Goal: Task Accomplishment & Management: Complete application form

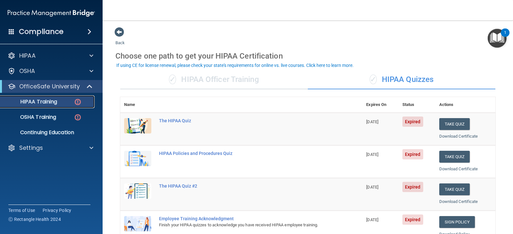
click at [49, 103] on p "HIPAA Training" at bounding box center [30, 102] width 53 height 6
click at [49, 102] on p "HIPAA Training" at bounding box center [30, 102] width 53 height 6
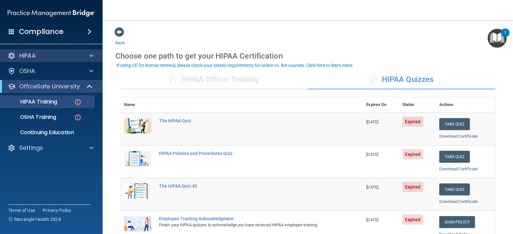
drag, startPoint x: 37, startPoint y: 51, endPoint x: 48, endPoint y: 51, distance: 10.3
click at [37, 51] on div "HIPAA" at bounding box center [51, 55] width 103 height 13
click at [57, 55] on div "HIPAA" at bounding box center [42, 56] width 79 height 8
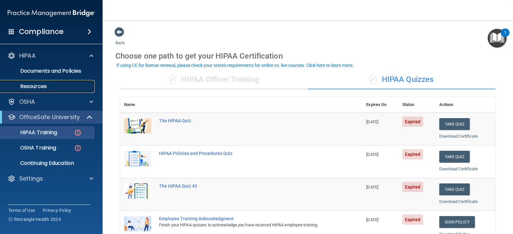
click at [32, 87] on p "Resources" at bounding box center [47, 86] width 87 height 6
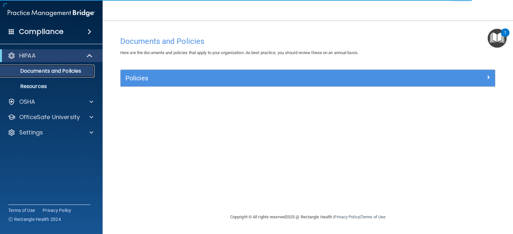
click at [42, 71] on p "Documents and Policies" at bounding box center [47, 71] width 87 height 6
click at [42, 85] on p "Resources" at bounding box center [47, 86] width 87 height 6
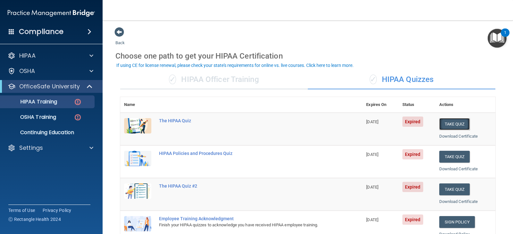
click at [449, 123] on button "Take Quiz" at bounding box center [454, 124] width 31 height 12
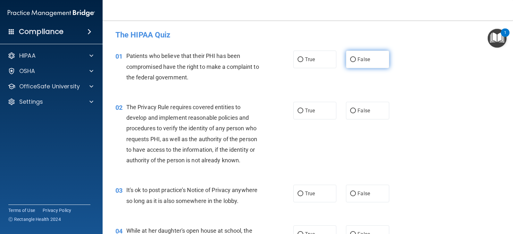
click at [350, 59] on input "False" at bounding box center [353, 59] width 6 height 5
radio input "true"
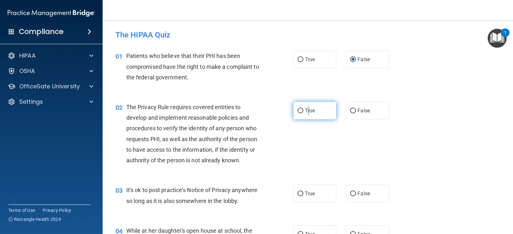
click at [306, 111] on span "True" at bounding box center [310, 111] width 10 height 6
click at [297, 109] on input "True" at bounding box center [300, 111] width 6 height 5
radio input "true"
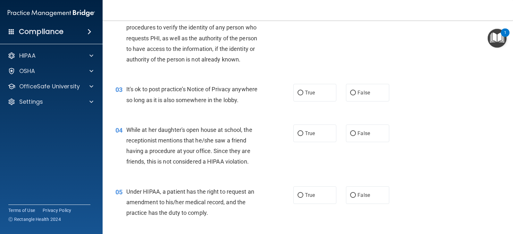
scroll to position [106, 0]
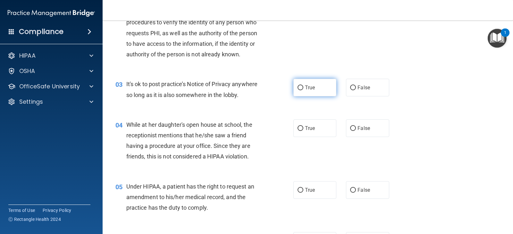
click at [297, 87] on input "True" at bounding box center [300, 88] width 6 height 5
radio input "true"
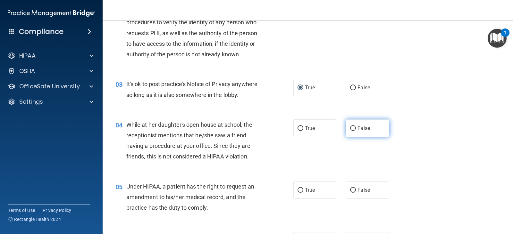
click at [350, 127] on input "False" at bounding box center [353, 128] width 6 height 5
radio input "true"
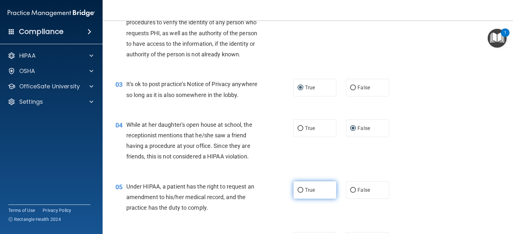
click at [300, 188] on input "True" at bounding box center [300, 190] width 6 height 5
radio input "true"
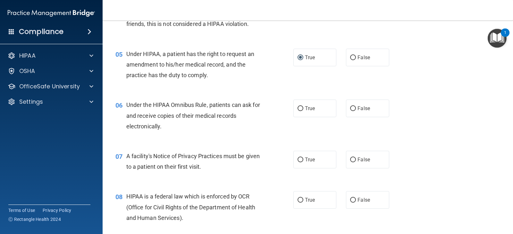
scroll to position [244, 0]
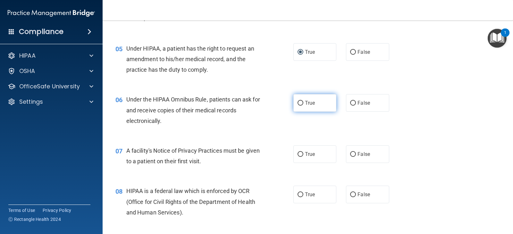
click at [299, 101] on input "True" at bounding box center [300, 103] width 6 height 5
radio input "true"
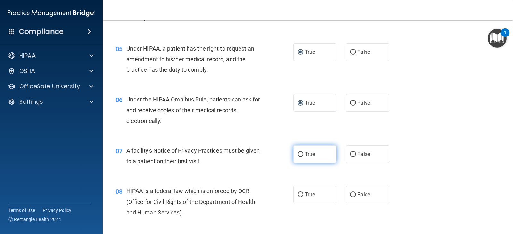
click at [299, 153] on input "True" at bounding box center [300, 154] width 6 height 5
radio input "true"
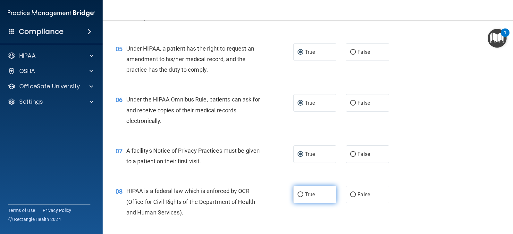
click at [298, 193] on input "True" at bounding box center [300, 195] width 6 height 5
radio input "true"
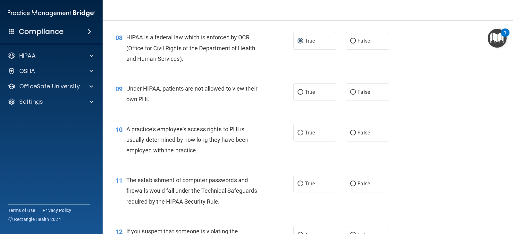
scroll to position [401, 0]
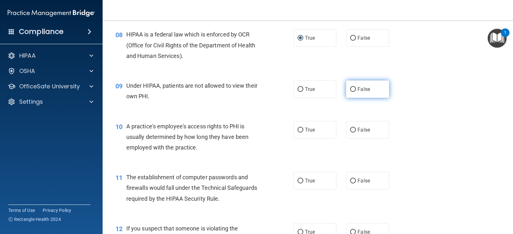
click at [350, 88] on input "False" at bounding box center [353, 89] width 6 height 5
radio input "true"
click at [352, 128] on input "False" at bounding box center [353, 130] width 6 height 5
radio input "true"
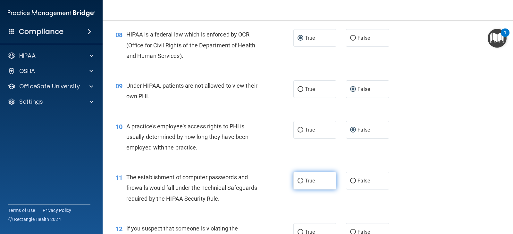
click at [297, 179] on input "True" at bounding box center [300, 181] width 6 height 5
radio input "true"
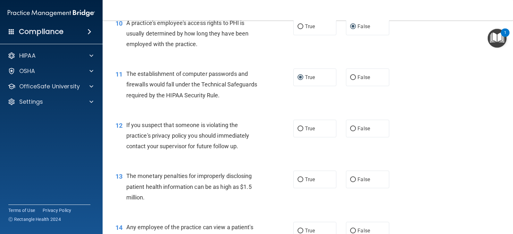
scroll to position [507, 0]
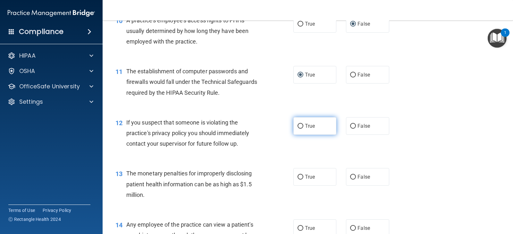
click at [299, 126] on input "True" at bounding box center [300, 126] width 6 height 5
radio input "true"
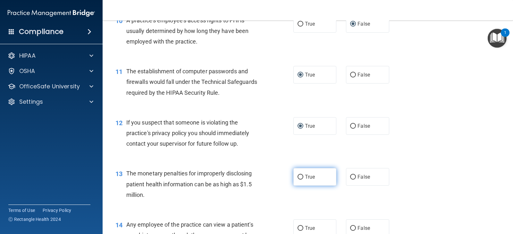
click at [300, 176] on input "True" at bounding box center [300, 177] width 6 height 5
radio input "true"
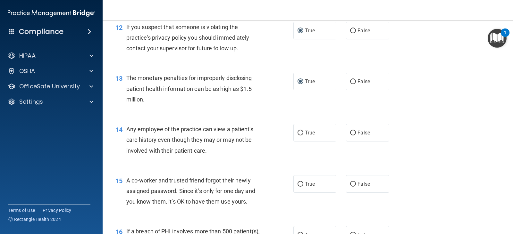
scroll to position [619, 0]
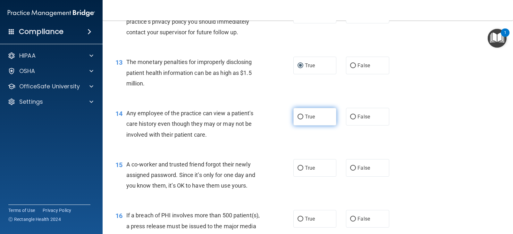
click at [297, 113] on label "True" at bounding box center [314, 117] width 43 height 18
click at [297, 115] on input "True" at bounding box center [300, 117] width 6 height 5
radio input "true"
click at [351, 167] on input "False" at bounding box center [353, 168] width 6 height 5
radio input "true"
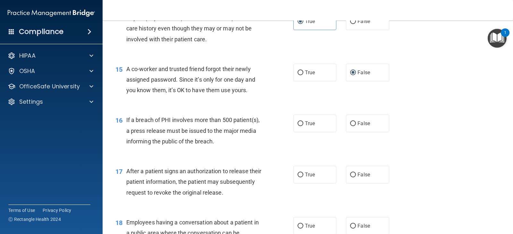
scroll to position [717, 0]
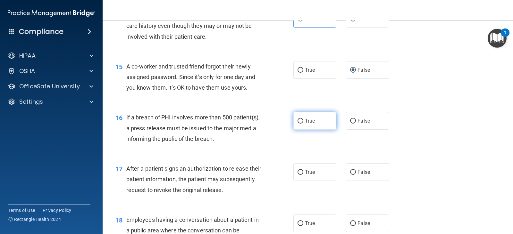
click at [297, 120] on input "True" at bounding box center [300, 121] width 6 height 5
radio input "true"
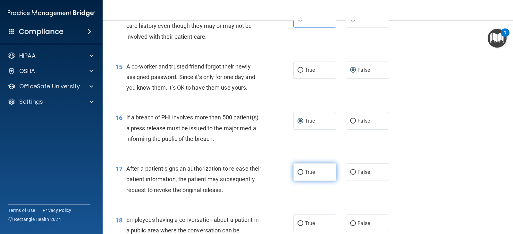
click at [298, 171] on input "True" at bounding box center [300, 172] width 6 height 5
radio input "true"
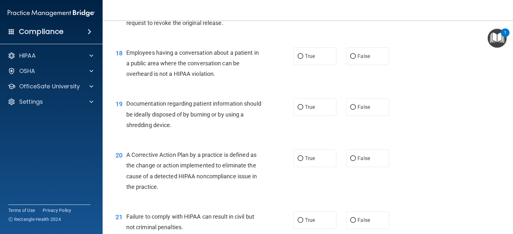
scroll to position [876, 0]
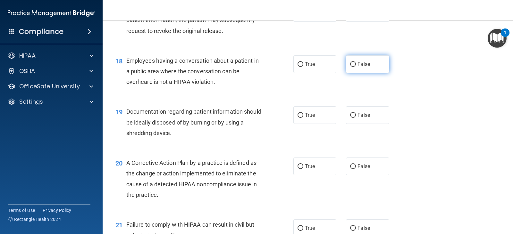
click at [350, 63] on input "False" at bounding box center [353, 64] width 6 height 5
radio input "true"
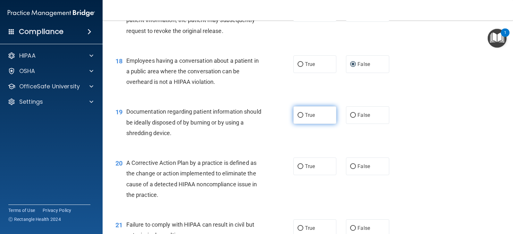
click at [298, 113] on input "True" at bounding box center [300, 115] width 6 height 5
radio input "true"
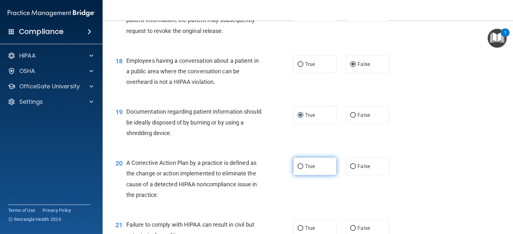
click at [298, 167] on input "True" at bounding box center [300, 166] width 6 height 5
radio input "true"
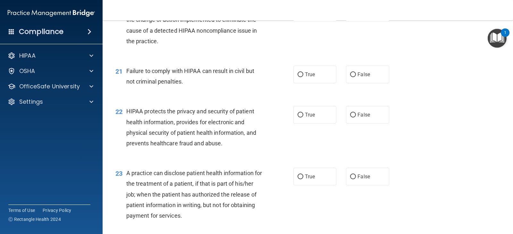
scroll to position [1033, 0]
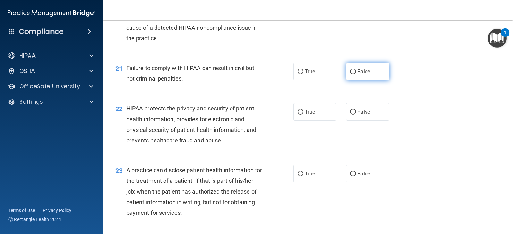
click at [350, 71] on input "False" at bounding box center [353, 72] width 6 height 5
radio input "true"
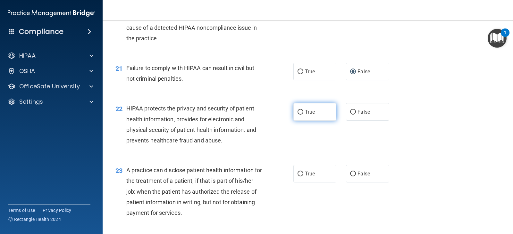
click at [299, 110] on input "True" at bounding box center [300, 112] width 6 height 5
radio input "true"
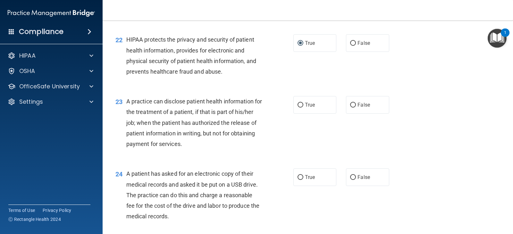
scroll to position [1107, 0]
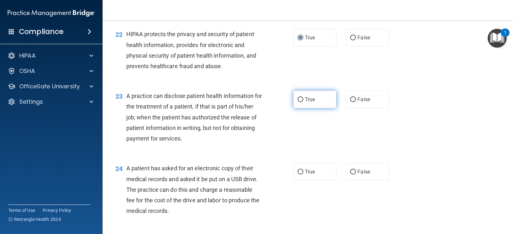
click at [298, 97] on input "True" at bounding box center [300, 99] width 6 height 5
radio input "true"
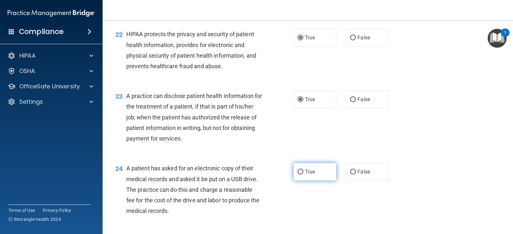
click at [297, 170] on input "True" at bounding box center [300, 172] width 6 height 5
radio input "true"
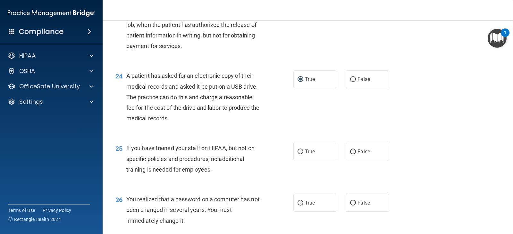
scroll to position [1208, 0]
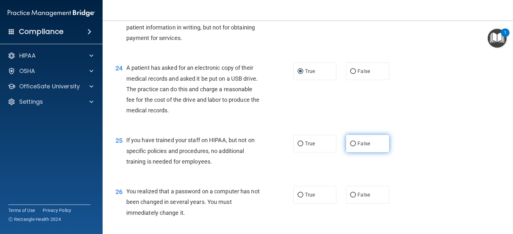
click at [353, 142] on input "False" at bounding box center [353, 144] width 6 height 5
radio input "true"
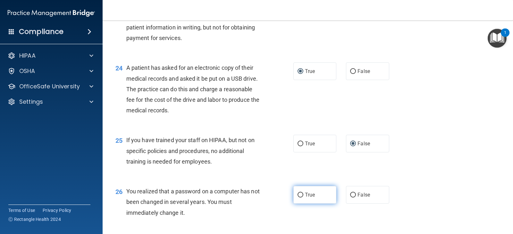
drag, startPoint x: 298, startPoint y: 193, endPoint x: 303, endPoint y: 193, distance: 5.1
click at [300, 193] on input "True" at bounding box center [300, 195] width 6 height 5
radio input "true"
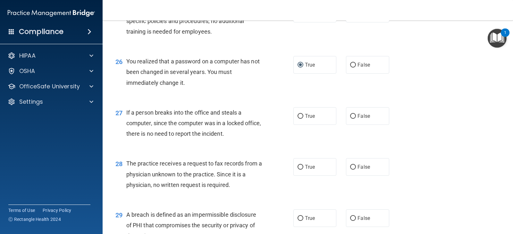
scroll to position [1340, 0]
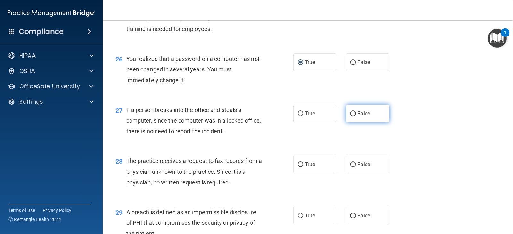
click at [350, 113] on input "False" at bounding box center [353, 114] width 6 height 5
radio input "true"
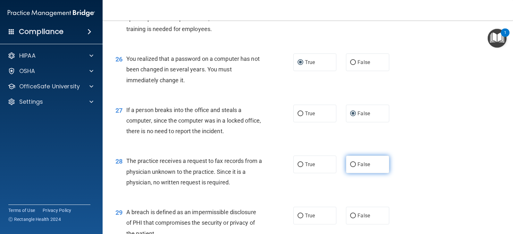
click at [350, 162] on input "False" at bounding box center [353, 164] width 6 height 5
radio input "true"
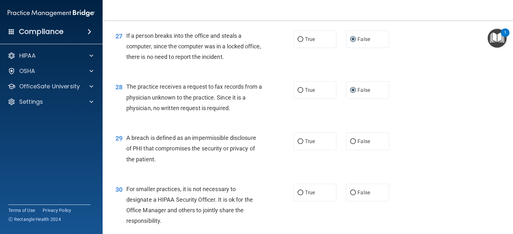
scroll to position [1418, 0]
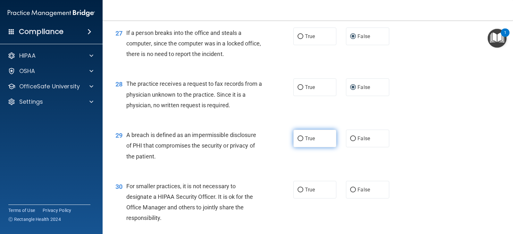
click at [299, 137] on input "True" at bounding box center [300, 139] width 6 height 5
radio input "true"
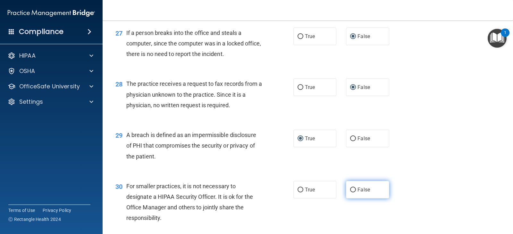
click at [351, 188] on input "False" at bounding box center [353, 190] width 6 height 5
radio input "true"
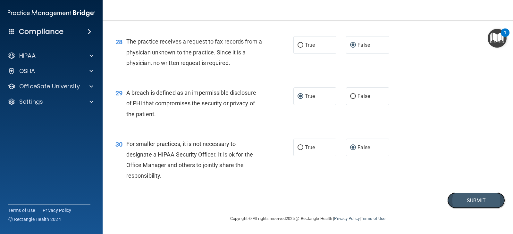
click at [473, 201] on button "Submit" at bounding box center [476, 201] width 58 height 16
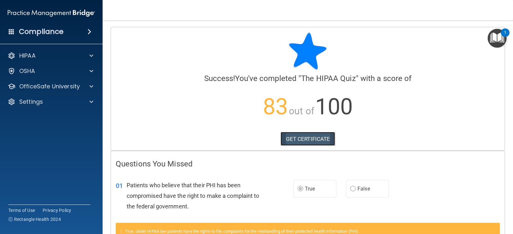
click at [303, 137] on link "GET CERTIFICATE" at bounding box center [307, 139] width 55 height 14
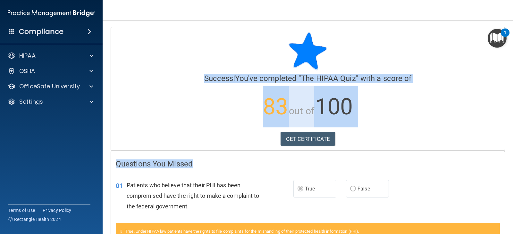
drag, startPoint x: 505, startPoint y: 61, endPoint x: 495, endPoint y: 152, distance: 91.6
click at [496, 161] on main "Calculating your score.... Success! You've completed " The HIPAA Quiz " with a …" at bounding box center [308, 128] width 410 height 214
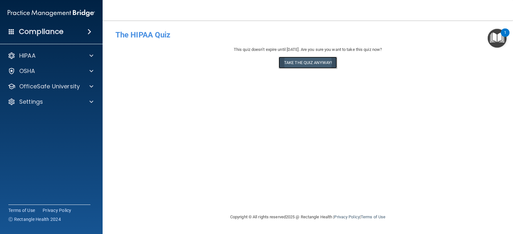
click at [311, 61] on button "Take the quiz anyway!" at bounding box center [308, 63] width 58 height 12
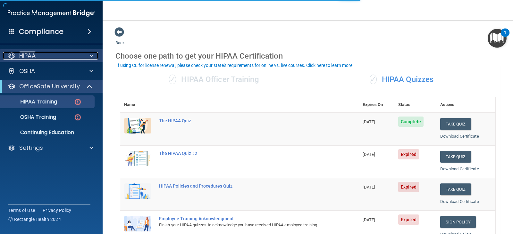
click at [31, 54] on p "HIPAA" at bounding box center [27, 56] width 16 height 8
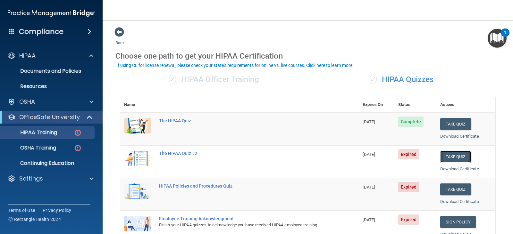
click at [453, 156] on button "Take Quiz" at bounding box center [455, 157] width 31 height 12
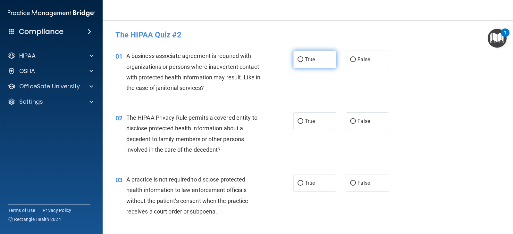
click at [298, 58] on input "True" at bounding box center [300, 59] width 6 height 5
radio input "true"
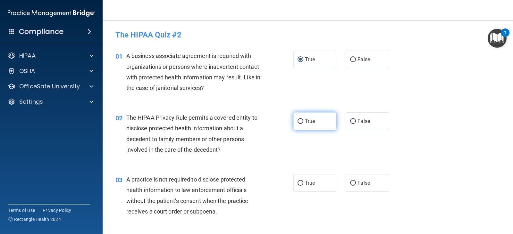
click at [299, 120] on input "True" at bounding box center [300, 121] width 6 height 5
radio input "true"
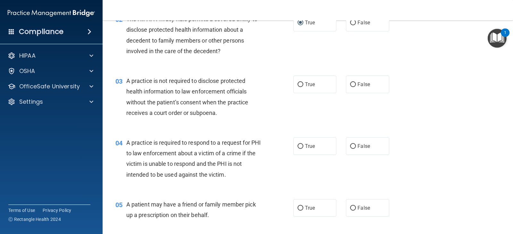
scroll to position [101, 0]
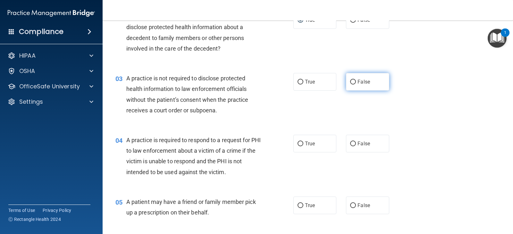
click at [350, 80] on input "False" at bounding box center [353, 82] width 6 height 5
radio input "true"
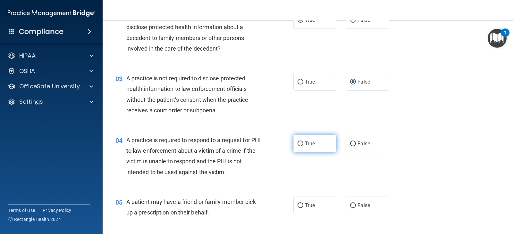
click at [299, 143] on input "True" at bounding box center [300, 144] width 6 height 5
radio input "true"
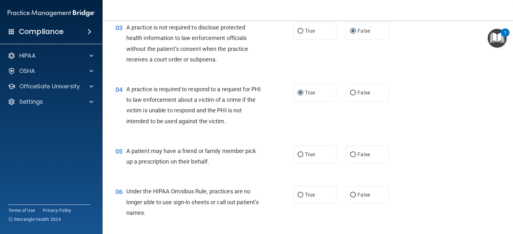
scroll to position [165, 0]
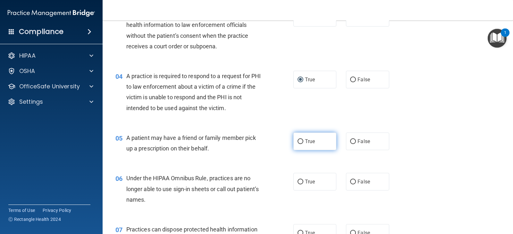
click at [299, 138] on label "True" at bounding box center [314, 142] width 43 height 18
click at [299, 139] on input "True" at bounding box center [300, 141] width 6 height 5
radio input "true"
click at [298, 180] on input "True" at bounding box center [300, 182] width 6 height 5
radio input "true"
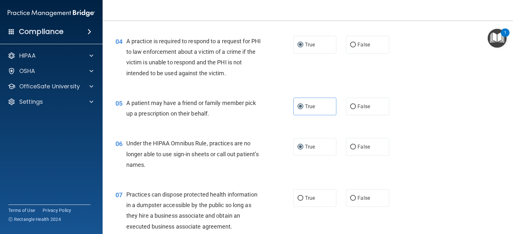
scroll to position [203, 0]
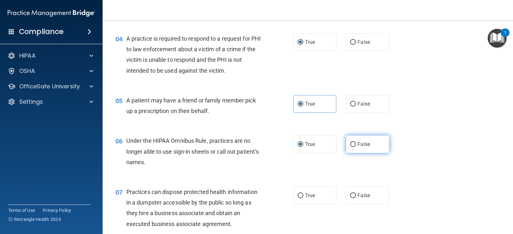
click at [350, 142] on input "False" at bounding box center [353, 144] width 6 height 5
radio input "true"
radio input "false"
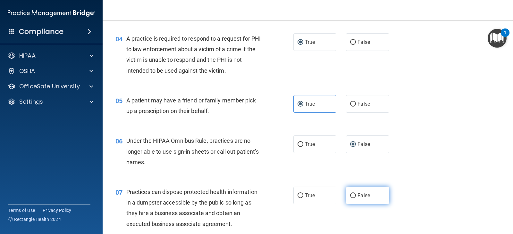
click at [350, 194] on input "False" at bounding box center [353, 196] width 6 height 5
radio input "true"
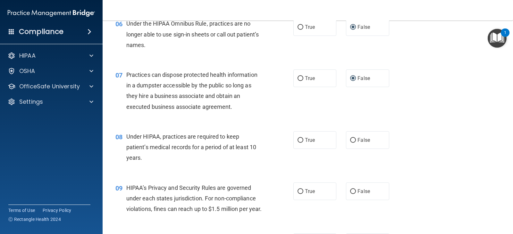
scroll to position [326, 0]
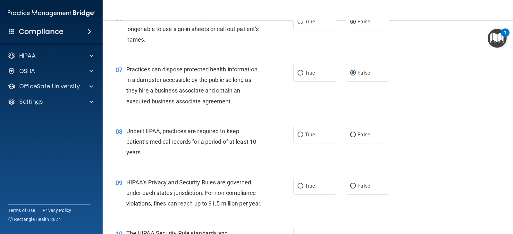
drag, startPoint x: 297, startPoint y: 136, endPoint x: 296, endPoint y: 151, distance: 15.4
click at [297, 137] on input "True" at bounding box center [300, 135] width 6 height 5
radio input "true"
click at [298, 184] on input "True" at bounding box center [300, 186] width 6 height 5
radio input "true"
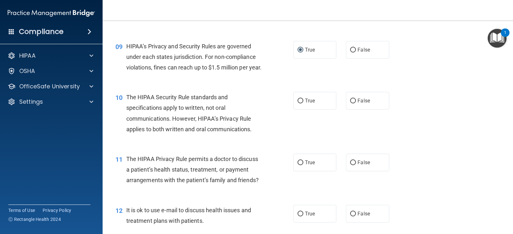
scroll to position [459, 0]
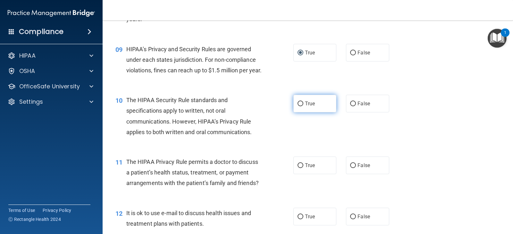
click at [299, 106] on input "True" at bounding box center [300, 104] width 6 height 5
radio input "true"
drag, startPoint x: 349, startPoint y: 175, endPoint x: 400, endPoint y: 163, distance: 52.9
click at [350, 168] on input "False" at bounding box center [353, 165] width 6 height 5
radio input "true"
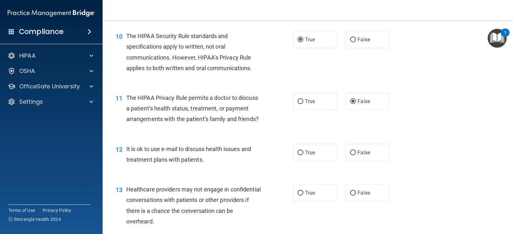
scroll to position [531, 0]
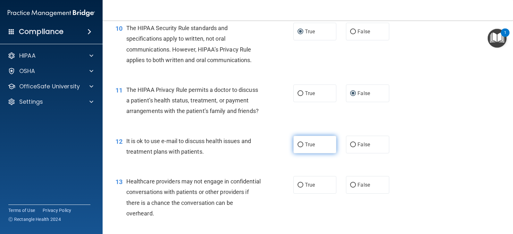
drag, startPoint x: 297, startPoint y: 153, endPoint x: 298, endPoint y: 148, distance: 4.3
click at [298, 151] on label "True" at bounding box center [314, 145] width 43 height 18
click at [298, 147] on input "True" at bounding box center [300, 145] width 6 height 5
radio input "true"
click at [298, 96] on input "True" at bounding box center [300, 93] width 6 height 5
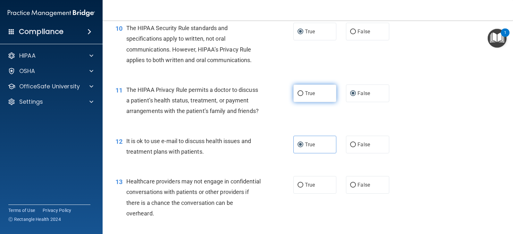
radio input "true"
radio input "false"
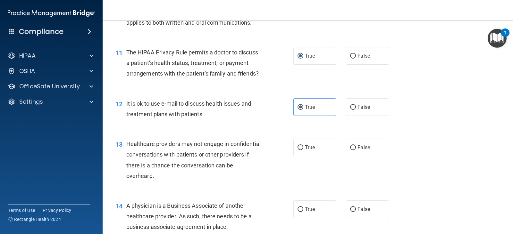
scroll to position [585, 0]
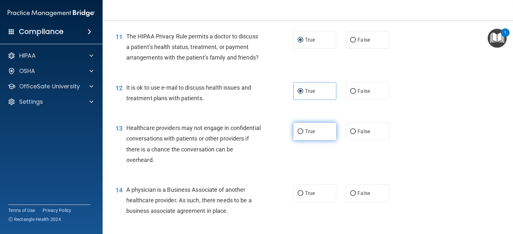
click at [297, 134] on input "True" at bounding box center [300, 131] width 6 height 5
radio input "true"
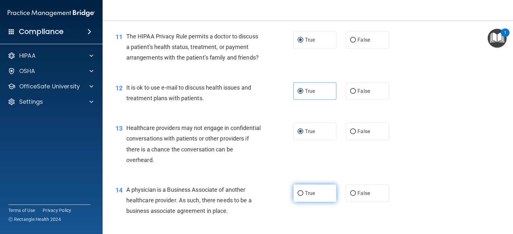
click at [298, 196] on input "True" at bounding box center [300, 193] width 6 height 5
radio input "true"
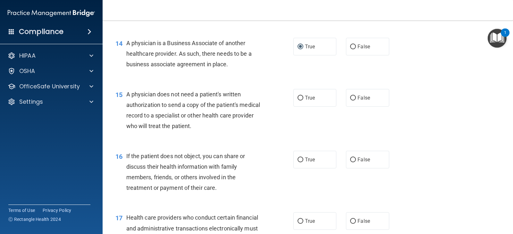
scroll to position [736, 0]
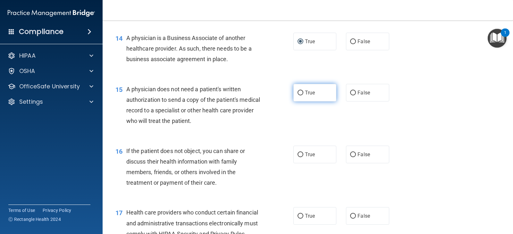
click at [298, 96] on input "True" at bounding box center [300, 93] width 6 height 5
radio input "true"
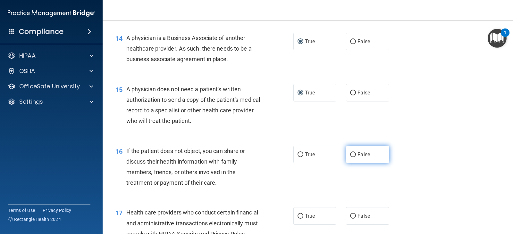
click at [350, 157] on input "False" at bounding box center [353, 155] width 6 height 5
radio input "true"
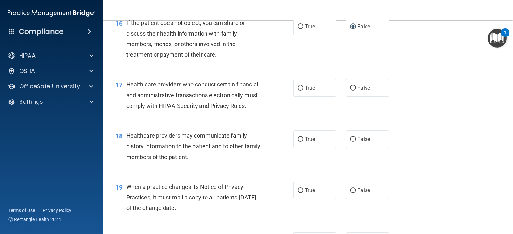
scroll to position [867, 0]
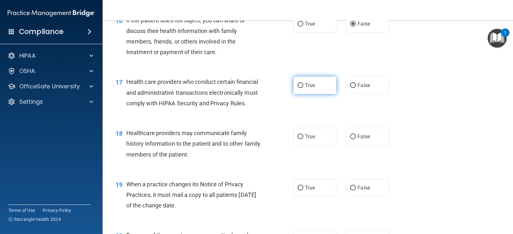
click at [300, 88] on input "True" at bounding box center [300, 85] width 6 height 5
radio input "true"
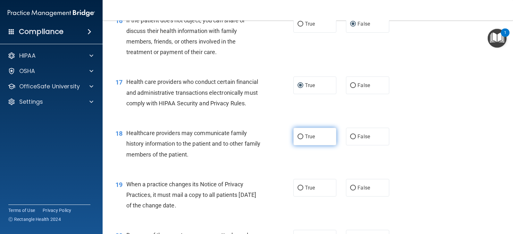
click at [298, 139] on input "True" at bounding box center [300, 137] width 6 height 5
radio input "true"
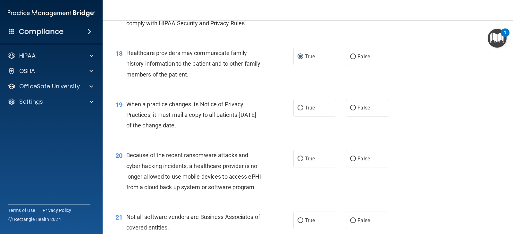
scroll to position [958, 0]
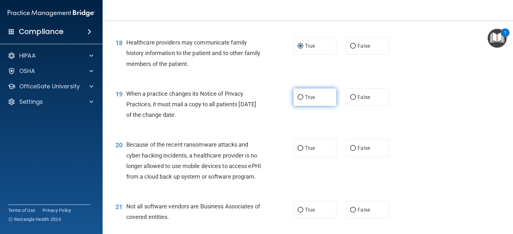
click at [297, 100] on input "True" at bounding box center [300, 97] width 6 height 5
radio input "true"
drag, startPoint x: 296, startPoint y: 106, endPoint x: 324, endPoint y: 106, distance: 28.2
click at [297, 100] on input "True" at bounding box center [300, 97] width 6 height 5
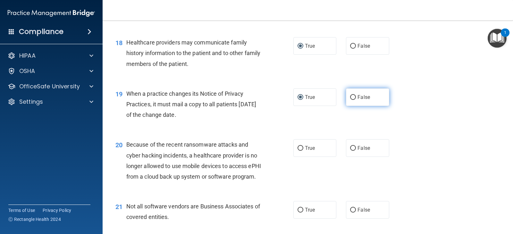
click at [351, 100] on input "False" at bounding box center [353, 97] width 6 height 5
radio input "true"
radio input "false"
drag, startPoint x: 350, startPoint y: 159, endPoint x: 476, endPoint y: 158, distance: 125.6
click at [351, 151] on input "False" at bounding box center [353, 148] width 6 height 5
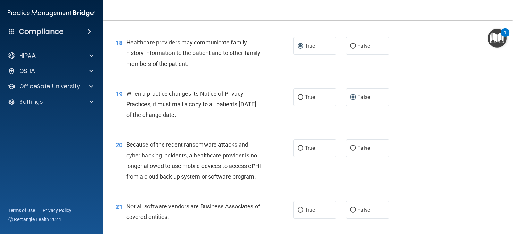
radio input "true"
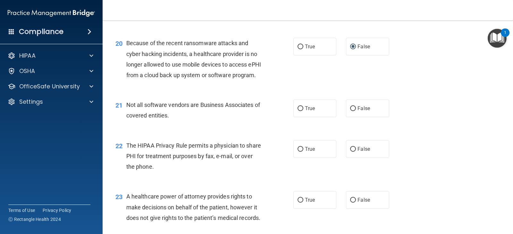
scroll to position [1065, 0]
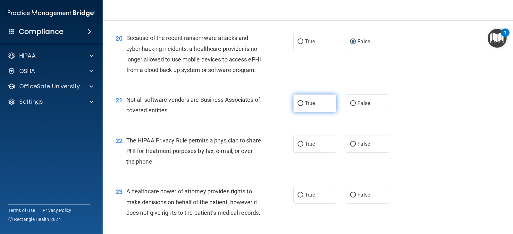
click at [299, 112] on label "True" at bounding box center [314, 104] width 43 height 18
click at [299, 106] on input "True" at bounding box center [300, 103] width 6 height 5
radio input "true"
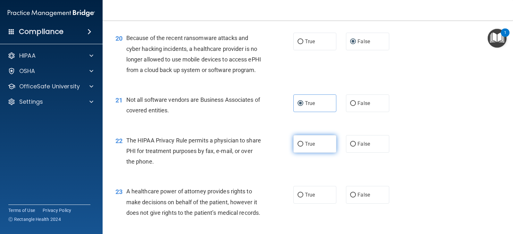
click at [297, 147] on input "True" at bounding box center [300, 144] width 6 height 5
radio input "true"
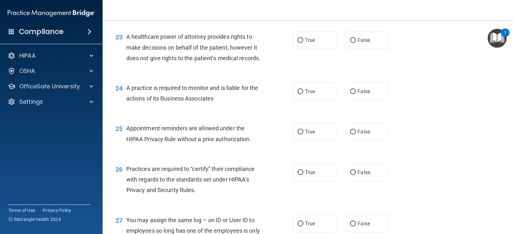
scroll to position [1225, 0]
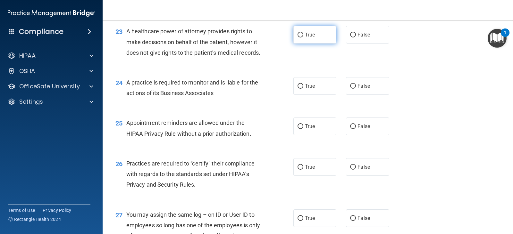
click at [298, 37] on input "True" at bounding box center [300, 35] width 6 height 5
radio input "true"
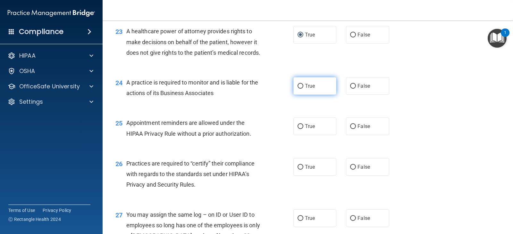
click at [298, 89] on input "True" at bounding box center [300, 86] width 6 height 5
radio input "true"
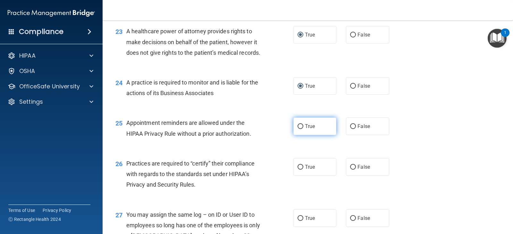
click at [297, 129] on input "True" at bounding box center [300, 126] width 6 height 5
radio input "true"
click at [298, 170] on input "True" at bounding box center [300, 167] width 6 height 5
radio input "true"
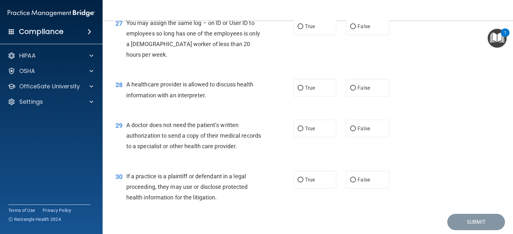
scroll to position [1409, 0]
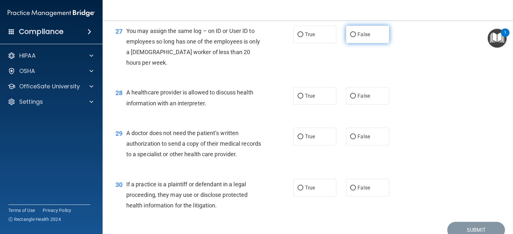
click at [352, 37] on input "False" at bounding box center [353, 34] width 6 height 5
radio input "true"
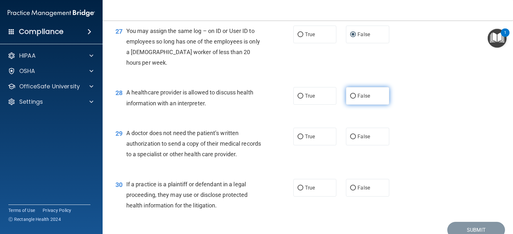
click at [350, 99] on input "False" at bounding box center [353, 96] width 6 height 5
radio input "true"
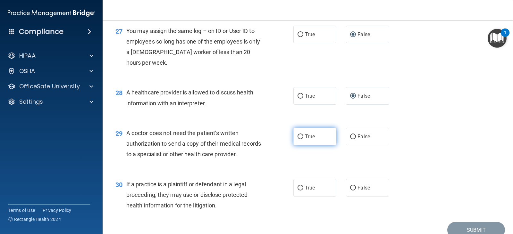
click at [297, 139] on input "True" at bounding box center [300, 137] width 6 height 5
radio input "true"
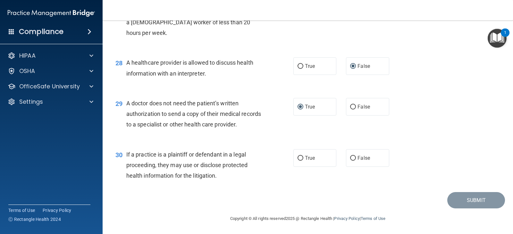
scroll to position [1470, 0]
click at [298, 157] on input "True" at bounding box center [300, 158] width 6 height 5
radio input "true"
click at [463, 196] on button "Submit" at bounding box center [476, 200] width 58 height 16
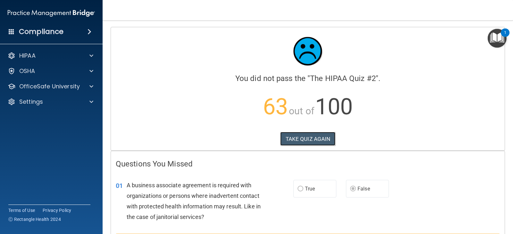
drag, startPoint x: 299, startPoint y: 138, endPoint x: 216, endPoint y: 145, distance: 83.9
click at [216, 145] on div "TAKE QUIZ AGAIN" at bounding box center [308, 139] width 384 height 14
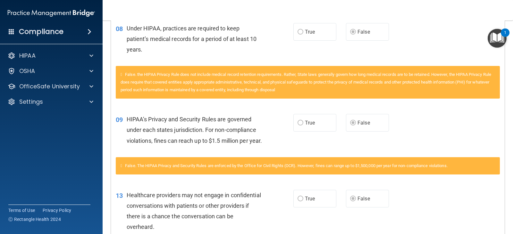
drag, startPoint x: 505, startPoint y: 87, endPoint x: 304, endPoint y: 137, distance: 207.3
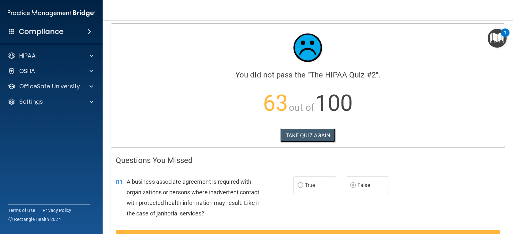
scroll to position [0, 0]
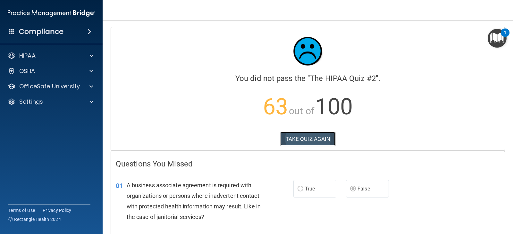
click at [305, 137] on button "TAKE QUIZ AGAIN" at bounding box center [307, 139] width 55 height 14
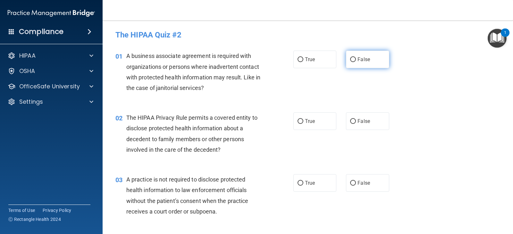
click at [350, 58] on input "False" at bounding box center [353, 59] width 6 height 5
radio input "true"
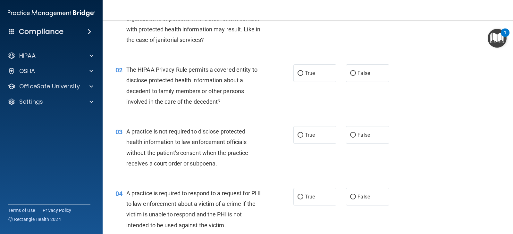
scroll to position [51, 0]
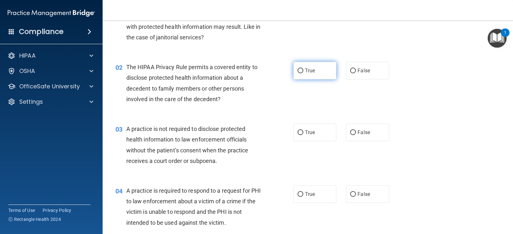
click at [298, 70] on input "True" at bounding box center [300, 71] width 6 height 5
radio input "true"
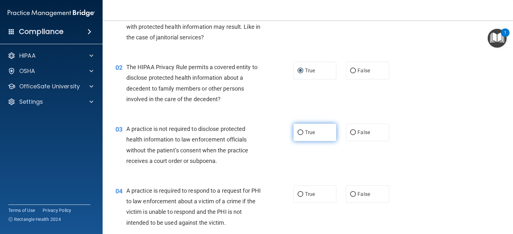
click at [299, 130] on input "True" at bounding box center [300, 132] width 6 height 5
radio input "true"
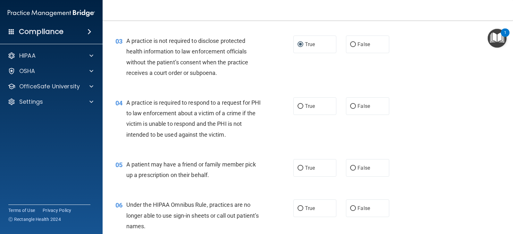
scroll to position [144, 0]
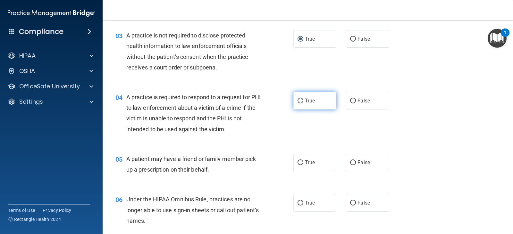
click at [298, 99] on input "True" at bounding box center [300, 101] width 6 height 5
radio input "true"
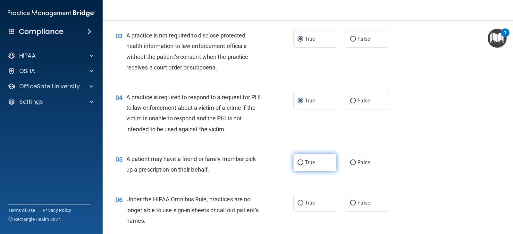
click at [297, 163] on input "True" at bounding box center [300, 163] width 6 height 5
radio input "true"
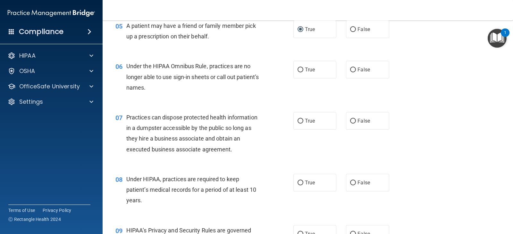
scroll to position [280, 0]
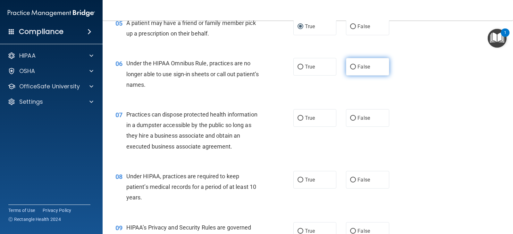
click at [350, 67] on input "False" at bounding box center [353, 67] width 6 height 5
radio input "true"
click at [350, 116] on input "False" at bounding box center [353, 118] width 6 height 5
radio input "true"
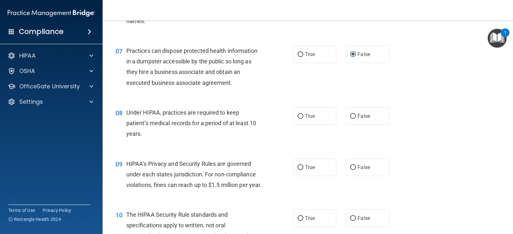
scroll to position [352, 0]
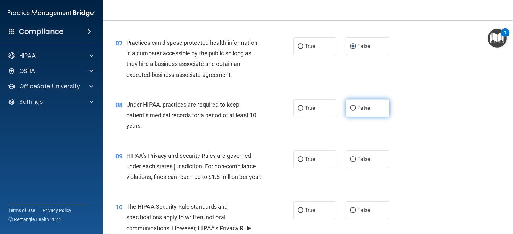
click at [351, 106] on input "False" at bounding box center [353, 108] width 6 height 5
radio input "true"
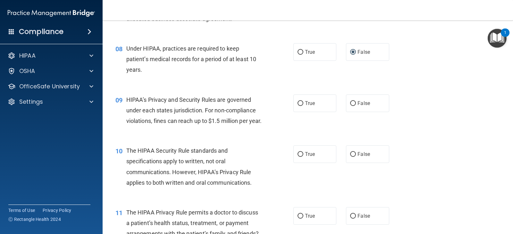
scroll to position [414, 0]
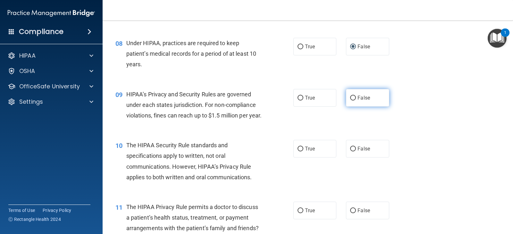
drag, startPoint x: 351, startPoint y: 96, endPoint x: 355, endPoint y: 96, distance: 4.2
click at [352, 96] on input "False" at bounding box center [353, 98] width 6 height 5
radio input "true"
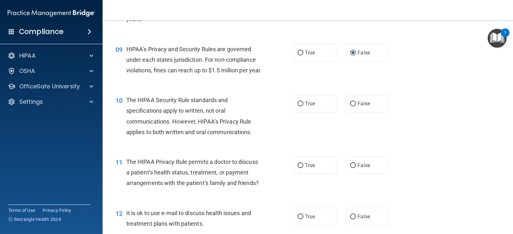
scroll to position [480, 0]
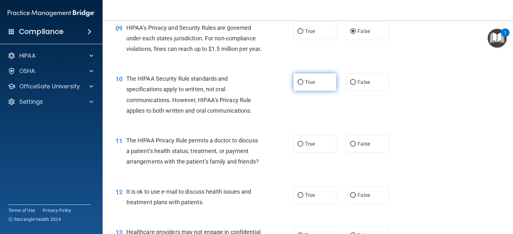
click at [299, 85] on input "True" at bounding box center [300, 82] width 6 height 5
radio input "true"
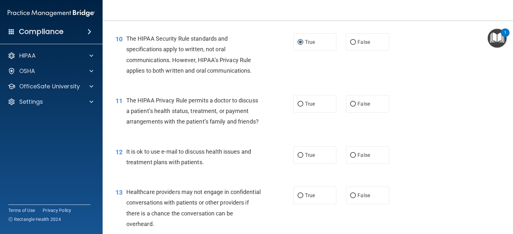
scroll to position [523, 0]
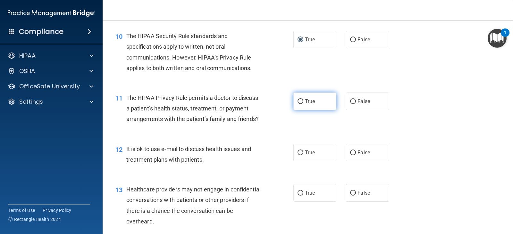
click at [300, 104] on input "True" at bounding box center [300, 101] width 6 height 5
radio input "true"
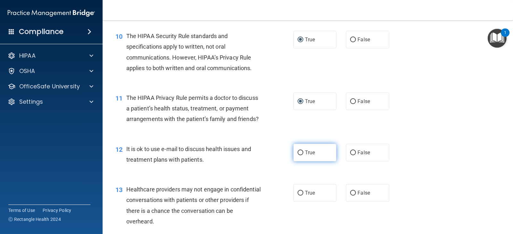
click at [299, 155] on input "True" at bounding box center [300, 153] width 6 height 5
radio input "true"
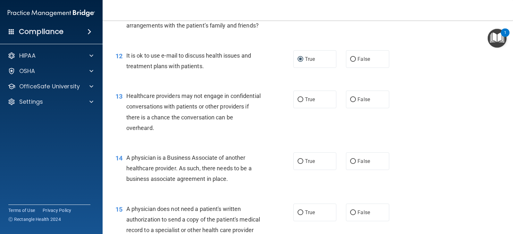
scroll to position [622, 0]
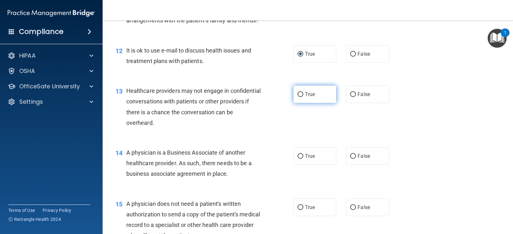
click at [298, 97] on input "True" at bounding box center [300, 94] width 6 height 5
radio input "true"
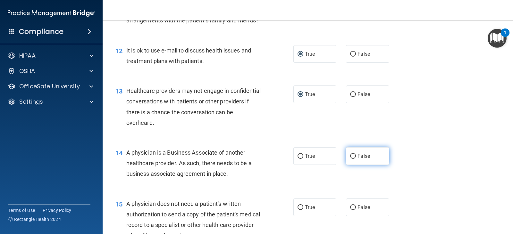
click at [353, 164] on label "False" at bounding box center [367, 156] width 43 height 18
click at [353, 159] on input "False" at bounding box center [353, 156] width 6 height 5
radio input "true"
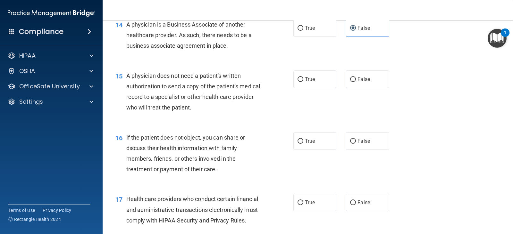
scroll to position [753, 0]
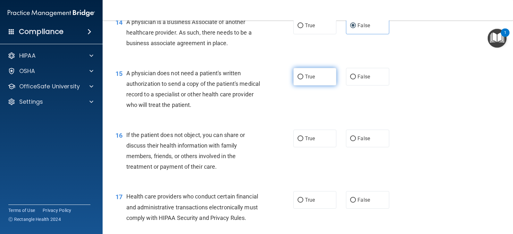
click at [299, 79] on input "True" at bounding box center [300, 77] width 6 height 5
radio input "true"
drag, startPoint x: 299, startPoint y: 150, endPoint x: 489, endPoint y: 112, distance: 193.0
click at [300, 141] on input "True" at bounding box center [300, 139] width 6 height 5
radio input "true"
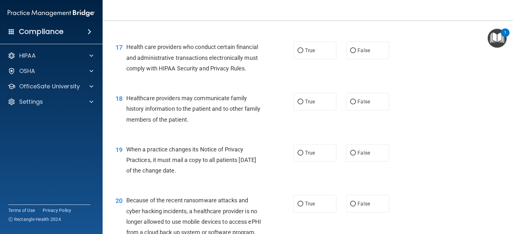
scroll to position [905, 0]
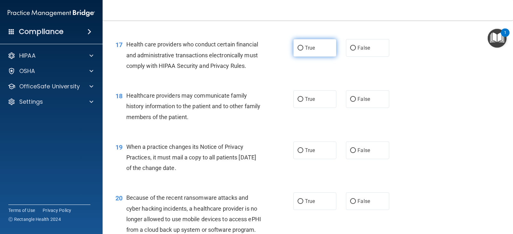
click at [299, 51] on input "True" at bounding box center [300, 48] width 6 height 5
radio input "true"
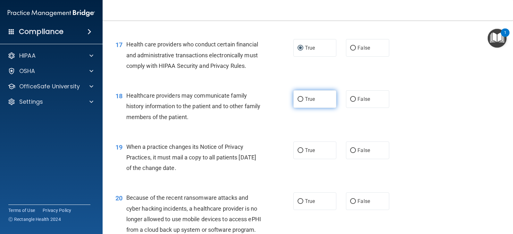
click at [299, 102] on input "True" at bounding box center [300, 99] width 6 height 5
radio input "true"
drag, startPoint x: 349, startPoint y: 159, endPoint x: 478, endPoint y: 142, distance: 130.2
click at [350, 153] on input "False" at bounding box center [353, 150] width 6 height 5
radio input "true"
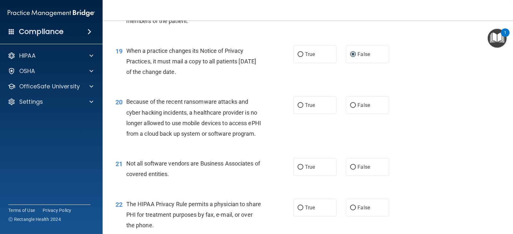
scroll to position [1049, 0]
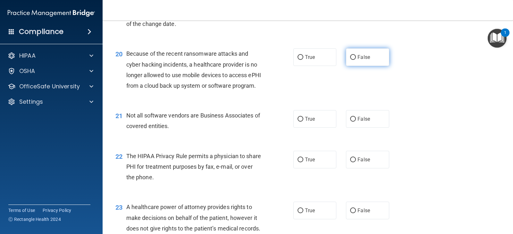
click at [350, 60] on input "False" at bounding box center [353, 57] width 6 height 5
radio input "true"
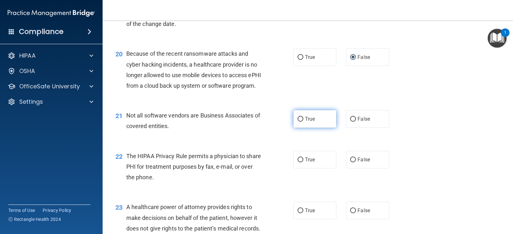
click at [297, 122] on input "True" at bounding box center [300, 119] width 6 height 5
radio input "true"
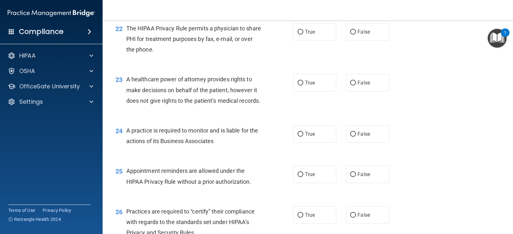
scroll to position [1193, 0]
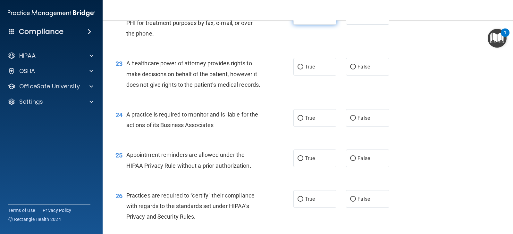
click at [298, 19] on input "True" at bounding box center [300, 16] width 6 height 5
radio input "true"
click at [298, 70] on input "True" at bounding box center [300, 67] width 6 height 5
radio input "true"
click at [350, 121] on input "False" at bounding box center [353, 118] width 6 height 5
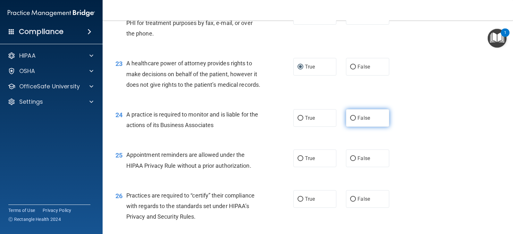
radio input "true"
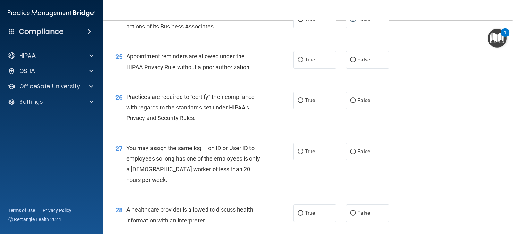
scroll to position [1294, 0]
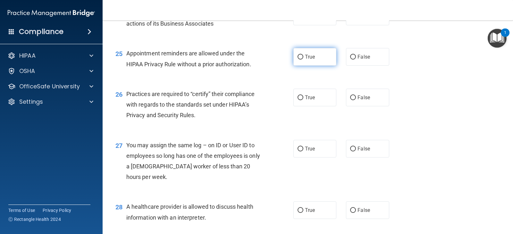
click at [297, 60] on input "True" at bounding box center [300, 57] width 6 height 5
radio input "true"
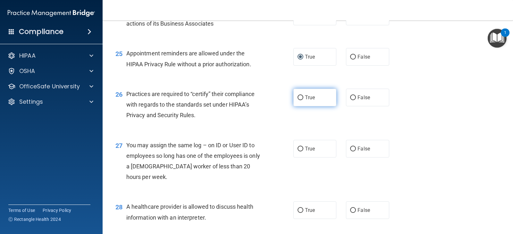
click at [298, 100] on input "True" at bounding box center [300, 98] width 6 height 5
radio input "true"
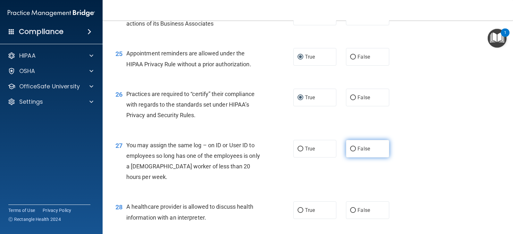
click at [350, 152] on input "False" at bounding box center [353, 149] width 6 height 5
radio input "true"
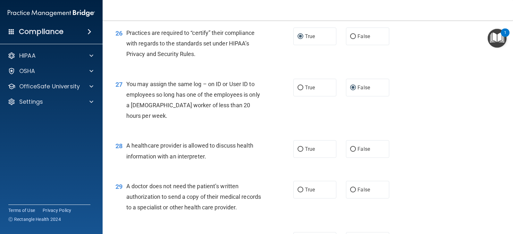
scroll to position [1393, 0]
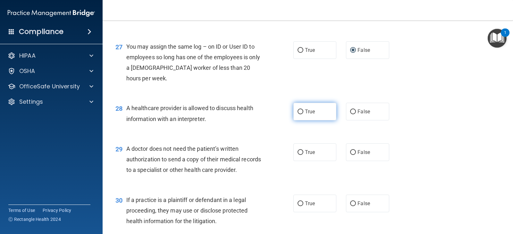
click at [298, 114] on input "True" at bounding box center [300, 112] width 6 height 5
radio input "true"
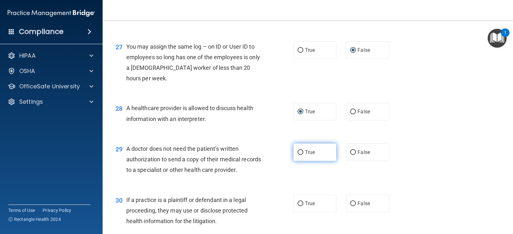
click at [297, 155] on input "True" at bounding box center [300, 152] width 6 height 5
radio input "true"
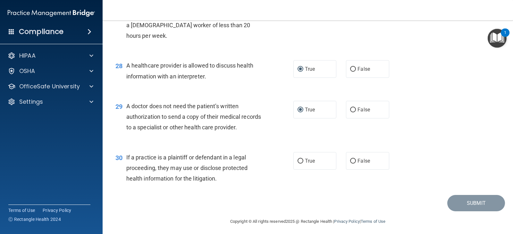
scroll to position [1470, 0]
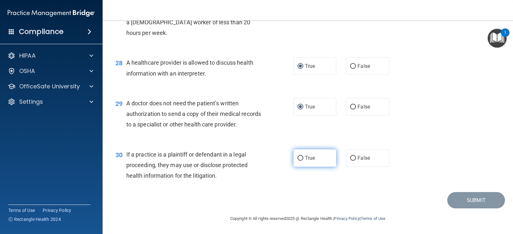
click at [297, 157] on input "True" at bounding box center [300, 158] width 6 height 5
radio input "true"
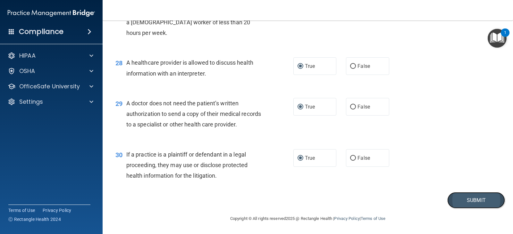
click at [463, 199] on button "Submit" at bounding box center [476, 200] width 58 height 16
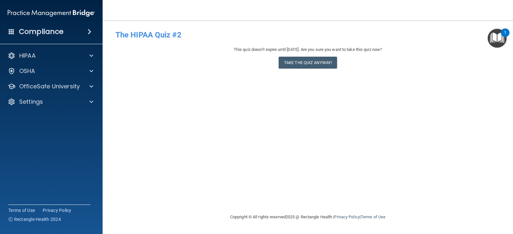
click at [28, 30] on h4 "Compliance" at bounding box center [41, 31] width 45 height 9
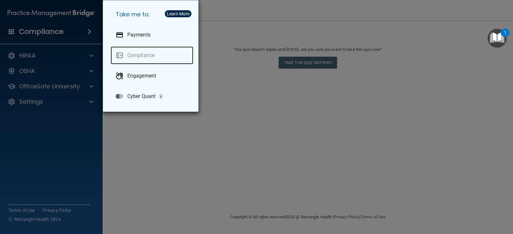
click at [137, 55] on link "Compliance" at bounding box center [152, 55] width 83 height 18
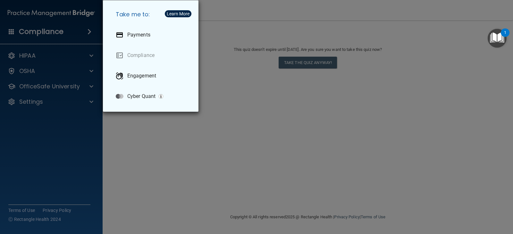
click at [26, 54] on div "Take me to: Payments Compliance Engagement Cyber Quant" at bounding box center [256, 117] width 513 height 234
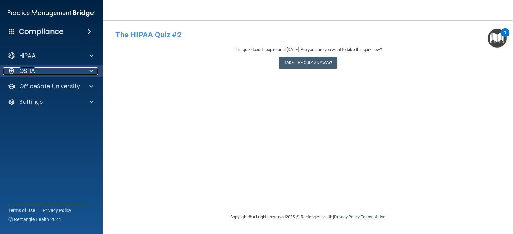
click at [23, 69] on p "OSHA" at bounding box center [27, 71] width 16 height 8
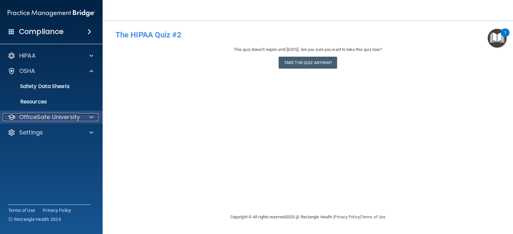
click at [31, 116] on p "OfficeSafe University" at bounding box center [49, 117] width 61 height 8
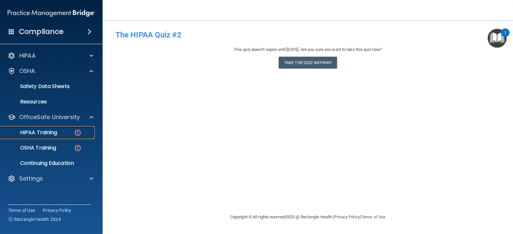
click at [33, 131] on p "HIPAA Training" at bounding box center [30, 132] width 53 height 6
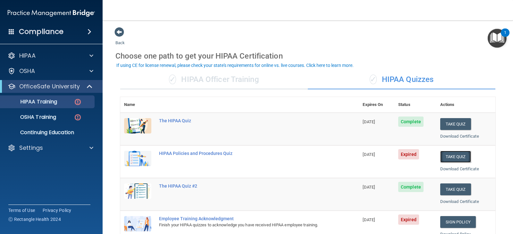
click at [454, 154] on button "Take Quiz" at bounding box center [455, 157] width 31 height 12
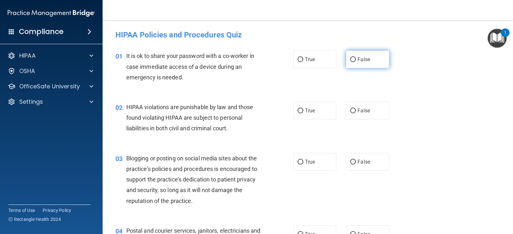
click at [352, 58] on input "False" at bounding box center [353, 59] width 6 height 5
radio input "true"
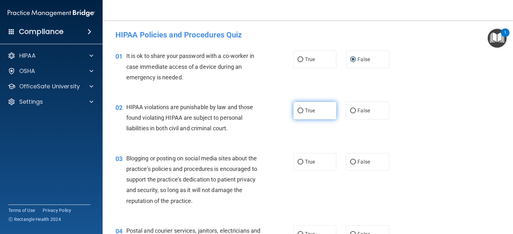
click at [297, 110] on input "True" at bounding box center [300, 111] width 6 height 5
radio input "true"
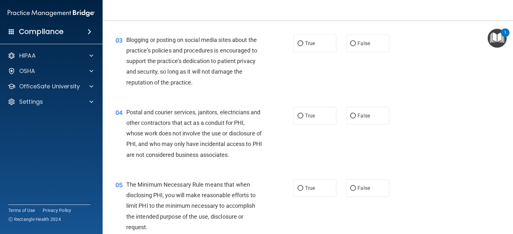
scroll to position [121, 0]
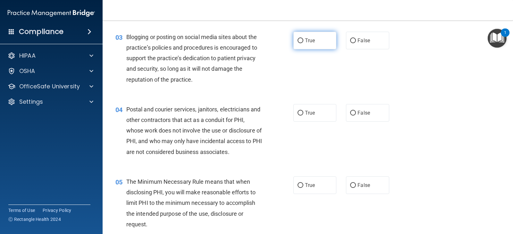
click at [299, 39] on input "True" at bounding box center [300, 40] width 6 height 5
radio input "true"
click at [297, 111] on input "True" at bounding box center [300, 113] width 6 height 5
radio input "true"
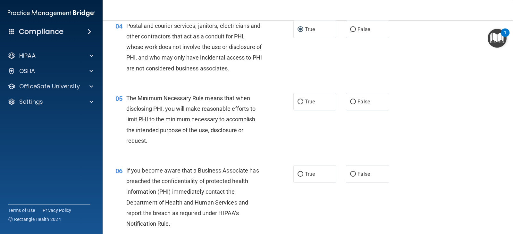
scroll to position [208, 0]
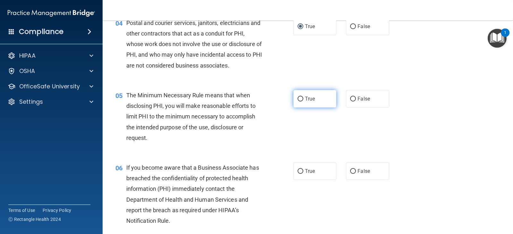
click at [299, 97] on input "True" at bounding box center [300, 99] width 6 height 5
radio input "true"
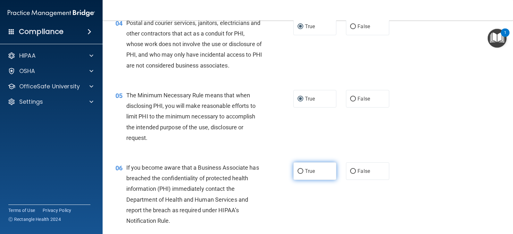
click at [299, 170] on input "True" at bounding box center [300, 171] width 6 height 5
radio input "true"
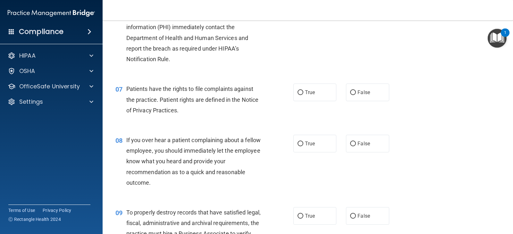
scroll to position [390, 0]
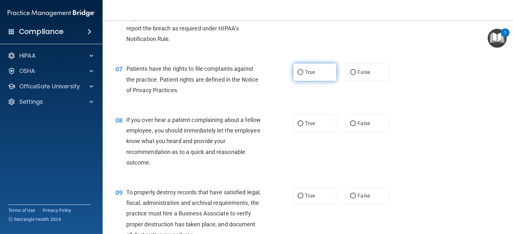
click at [301, 71] on label "True" at bounding box center [314, 72] width 43 height 18
click at [299, 70] on input "True" at bounding box center [300, 72] width 6 height 5
radio input "true"
click at [351, 123] on input "False" at bounding box center [353, 123] width 6 height 5
radio input "true"
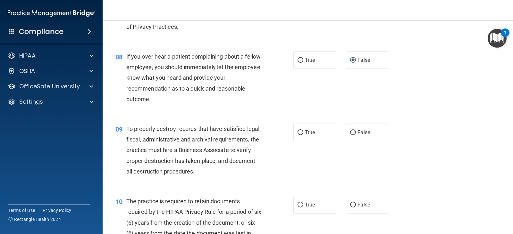
scroll to position [462, 0]
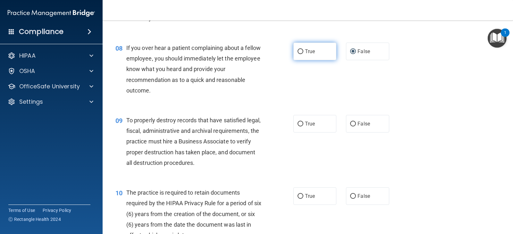
click at [299, 50] on input "True" at bounding box center [300, 51] width 6 height 5
radio input "true"
radio input "false"
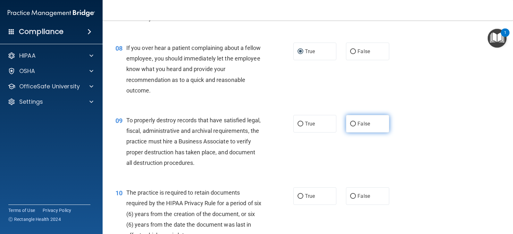
click at [350, 122] on input "False" at bounding box center [353, 124] width 6 height 5
radio input "true"
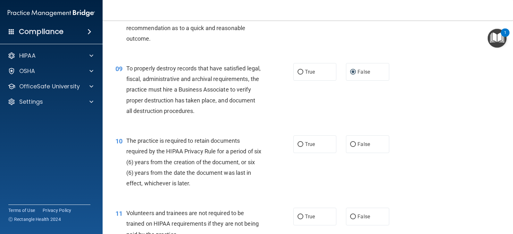
scroll to position [520, 0]
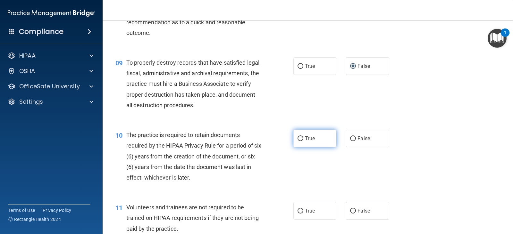
click at [298, 137] on input "True" at bounding box center [300, 139] width 6 height 5
radio input "true"
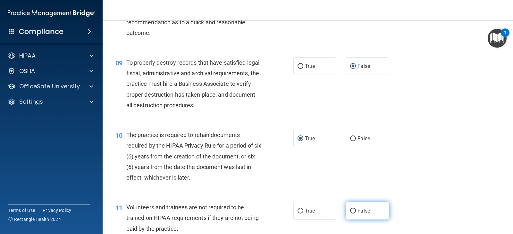
click at [350, 211] on input "False" at bounding box center [353, 211] width 6 height 5
radio input "true"
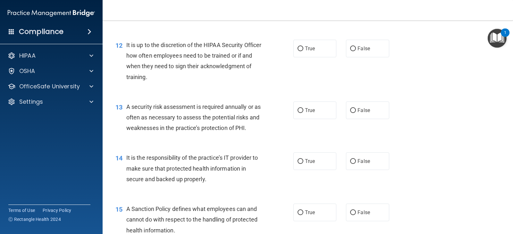
scroll to position [739, 0]
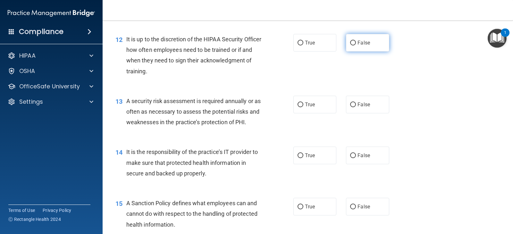
click at [350, 43] on input "False" at bounding box center [353, 43] width 6 height 5
radio input "true"
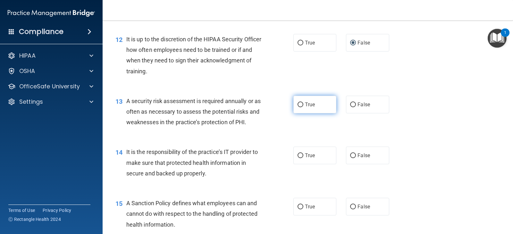
click at [300, 102] on label "True" at bounding box center [314, 105] width 43 height 18
click at [300, 103] on input "True" at bounding box center [300, 105] width 6 height 5
radio input "true"
drag, startPoint x: 299, startPoint y: 153, endPoint x: 478, endPoint y: 137, distance: 179.2
click at [299, 154] on input "True" at bounding box center [300, 156] width 6 height 5
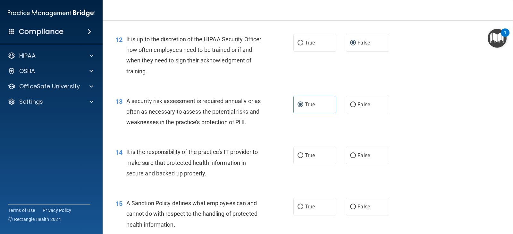
radio input "true"
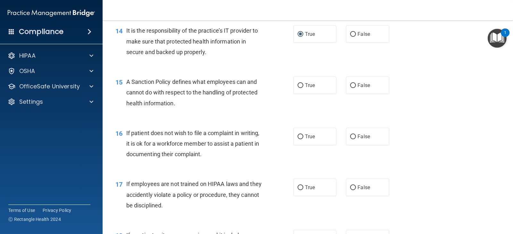
scroll to position [872, 0]
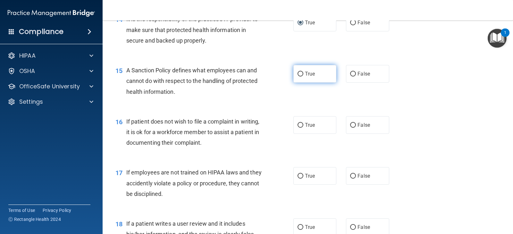
click at [298, 73] on input "True" at bounding box center [300, 74] width 6 height 5
radio input "true"
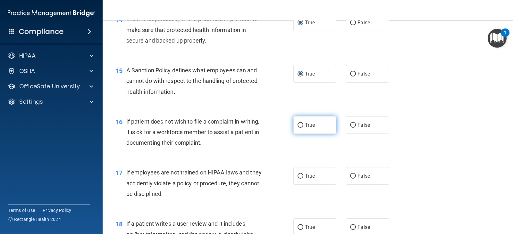
click at [297, 125] on input "True" at bounding box center [300, 125] width 6 height 5
radio input "true"
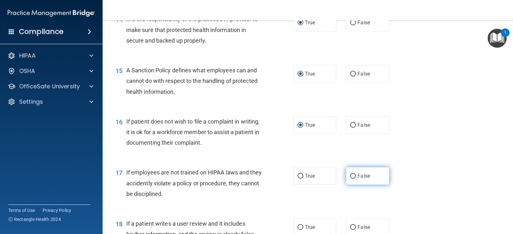
click at [351, 174] on input "False" at bounding box center [353, 176] width 6 height 5
radio input "true"
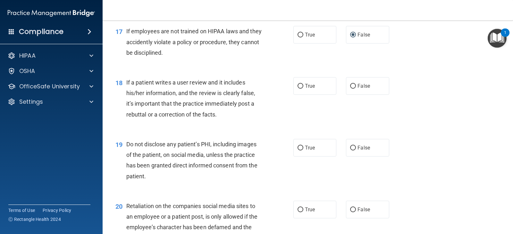
scroll to position [1019, 0]
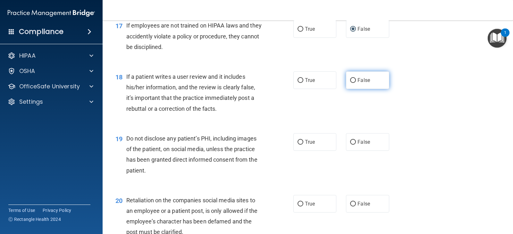
click at [351, 78] on input "False" at bounding box center [353, 80] width 6 height 5
radio input "true"
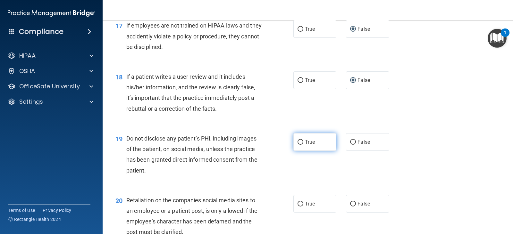
click at [299, 141] on input "True" at bounding box center [300, 142] width 6 height 5
radio input "true"
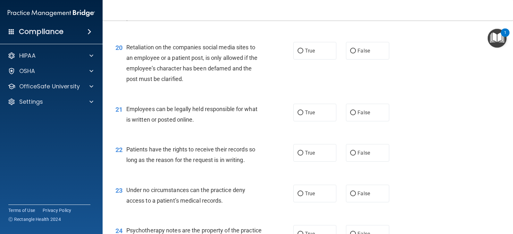
scroll to position [1193, 0]
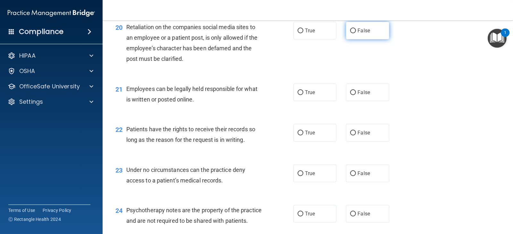
click at [350, 31] on input "False" at bounding box center [353, 31] width 6 height 5
radio input "true"
click at [297, 91] on input "True" at bounding box center [300, 92] width 6 height 5
radio input "true"
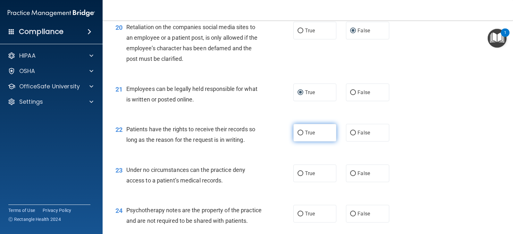
click at [299, 133] on input "True" at bounding box center [300, 133] width 6 height 5
radio input "true"
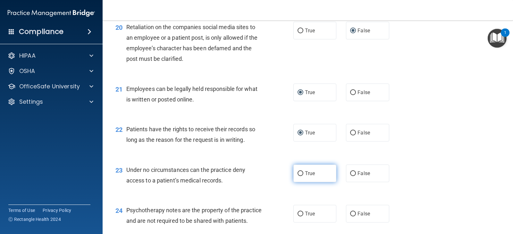
click at [298, 175] on input "True" at bounding box center [300, 173] width 6 height 5
radio input "true"
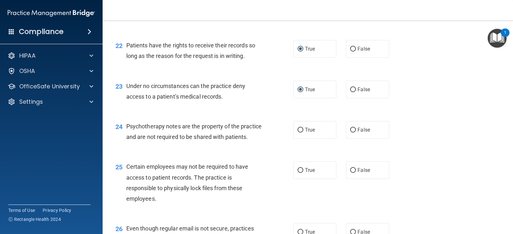
scroll to position [1283, 0]
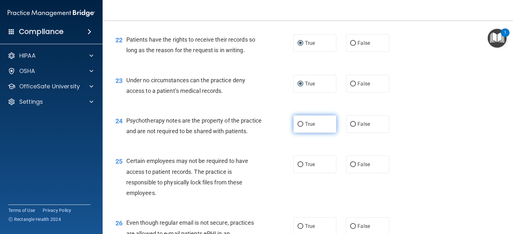
click at [298, 124] on input "True" at bounding box center [300, 124] width 6 height 5
radio input "true"
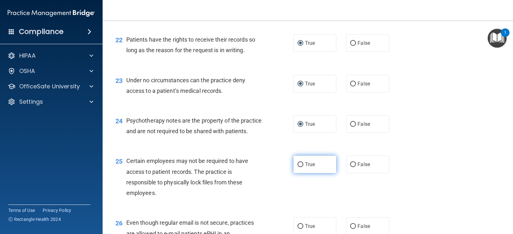
click at [297, 167] on input "True" at bounding box center [300, 164] width 6 height 5
radio input "true"
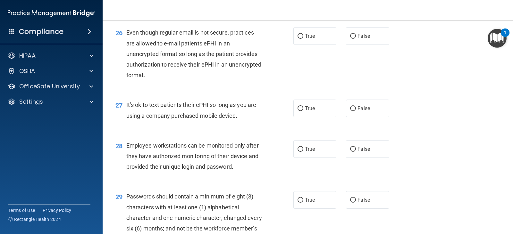
scroll to position [1479, 0]
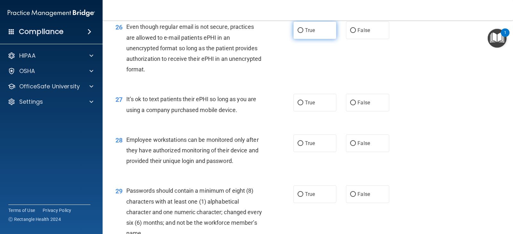
click at [297, 33] on input "True" at bounding box center [300, 30] width 6 height 5
radio input "true"
click at [297, 105] on input "True" at bounding box center [300, 103] width 6 height 5
radio input "true"
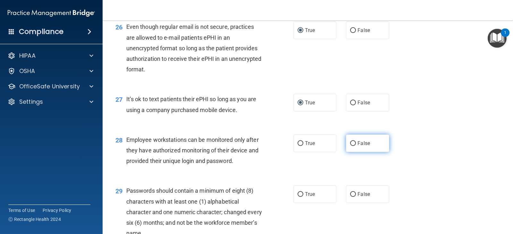
click at [351, 146] on input "False" at bounding box center [353, 143] width 6 height 5
radio input "true"
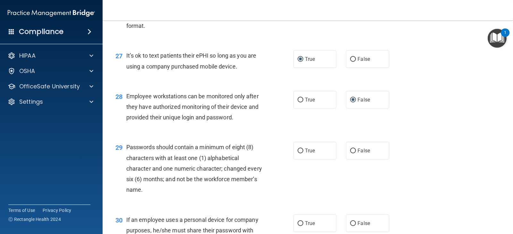
scroll to position [1528, 0]
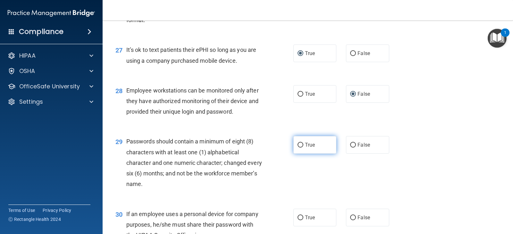
click at [297, 148] on input "True" at bounding box center [300, 145] width 6 height 5
radio input "true"
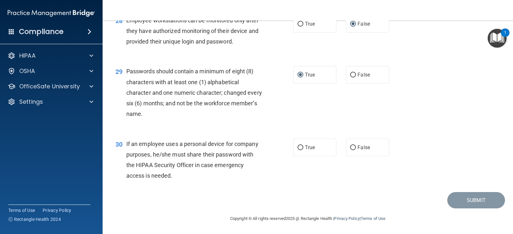
scroll to position [1609, 0]
click at [352, 146] on input "False" at bounding box center [353, 148] width 6 height 5
radio input "true"
click at [469, 200] on button "Submit" at bounding box center [476, 200] width 58 height 16
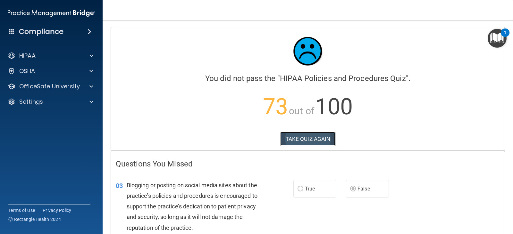
click at [295, 138] on button "TAKE QUIZ AGAIN" at bounding box center [307, 139] width 55 height 14
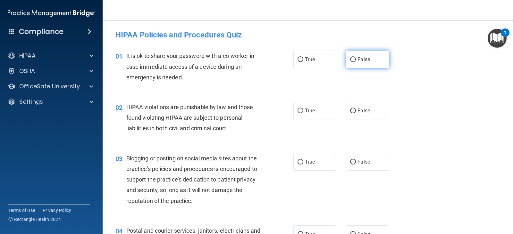
click at [350, 58] on input "False" at bounding box center [353, 59] width 6 height 5
radio input "true"
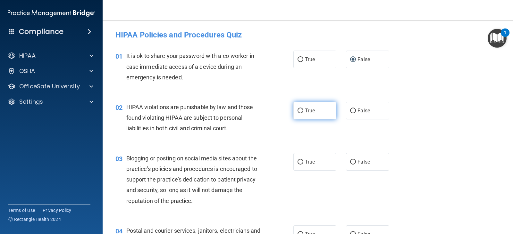
click at [298, 107] on label "True" at bounding box center [314, 111] width 43 height 18
click at [298, 109] on input "True" at bounding box center [300, 111] width 6 height 5
radio input "true"
click at [350, 160] on input "False" at bounding box center [353, 162] width 6 height 5
radio input "true"
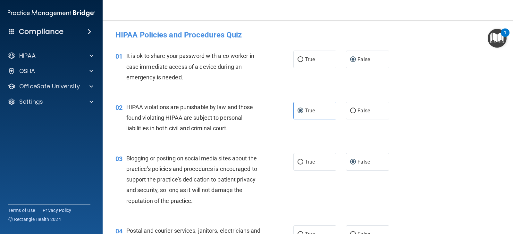
drag, startPoint x: 509, startPoint y: 32, endPoint x: 505, endPoint y: 46, distance: 13.9
click at [505, 46] on button "1" at bounding box center [496, 38] width 19 height 19
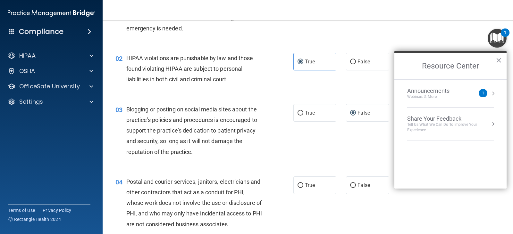
scroll to position [61, 0]
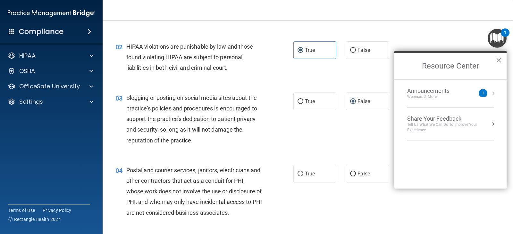
click at [498, 60] on button "×" at bounding box center [498, 60] width 6 height 10
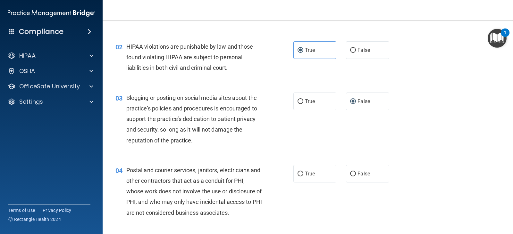
click at [495, 37] on img "Open Resource Center, 1 new notification" at bounding box center [496, 38] width 19 height 19
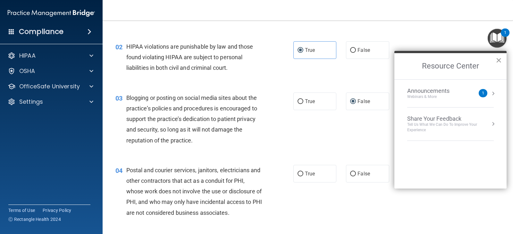
click at [498, 58] on button "×" at bounding box center [498, 60] width 6 height 10
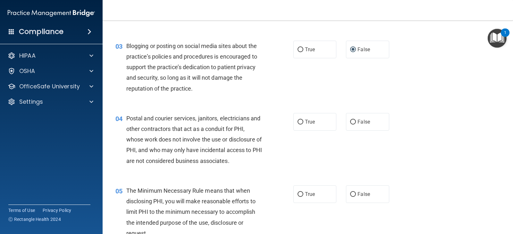
scroll to position [121, 0]
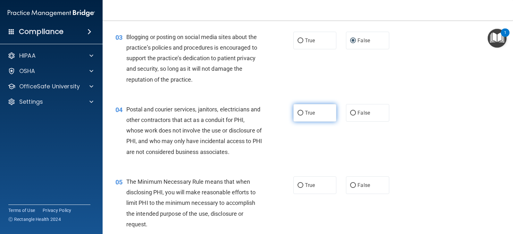
click at [298, 111] on input "True" at bounding box center [300, 113] width 6 height 5
radio input "true"
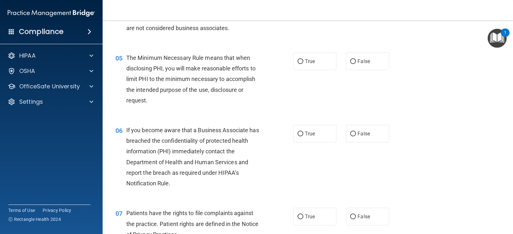
scroll to position [263, 0]
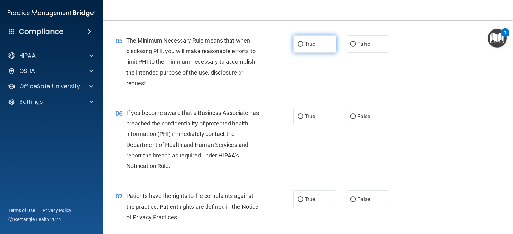
click at [299, 43] on input "True" at bounding box center [300, 44] width 6 height 5
radio input "true"
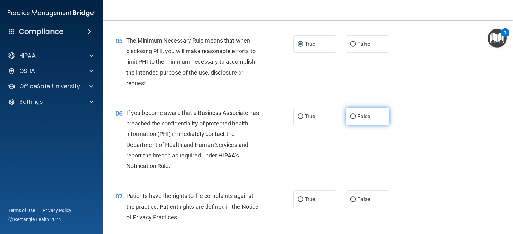
click at [350, 115] on input "False" at bounding box center [353, 116] width 6 height 5
radio input "true"
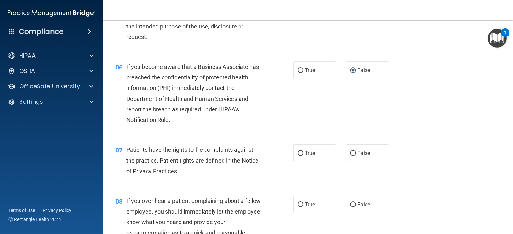
scroll to position [320, 0]
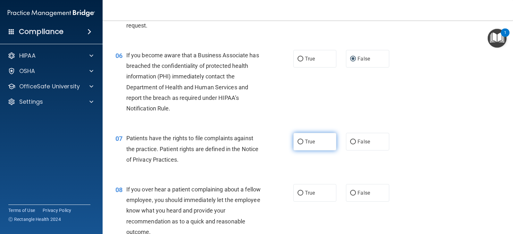
click at [299, 140] on input "True" at bounding box center [300, 142] width 6 height 5
radio input "true"
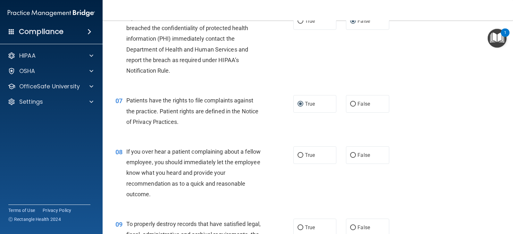
scroll to position [361, 0]
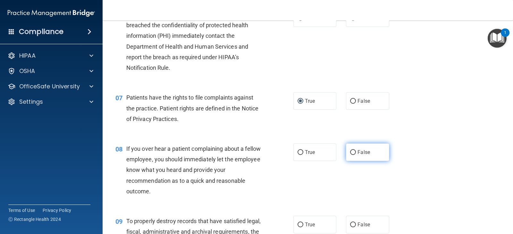
click at [350, 151] on input "False" at bounding box center [353, 152] width 6 height 5
radio input "true"
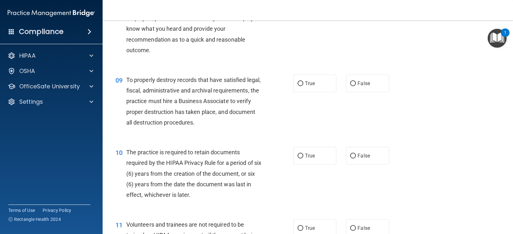
scroll to position [534, 0]
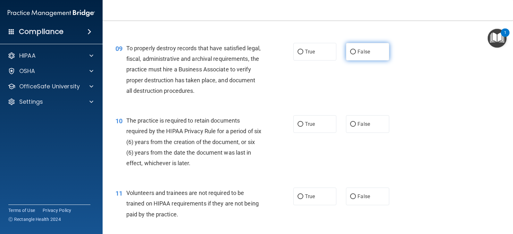
click at [350, 50] on input "False" at bounding box center [353, 52] width 6 height 5
radio input "true"
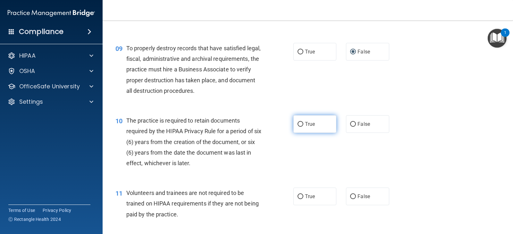
click at [298, 124] on input "True" at bounding box center [300, 124] width 6 height 5
radio input "true"
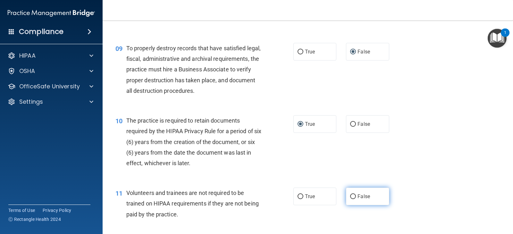
click at [352, 195] on input "False" at bounding box center [353, 197] width 6 height 5
radio input "true"
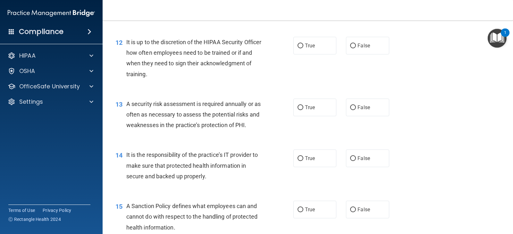
scroll to position [742, 0]
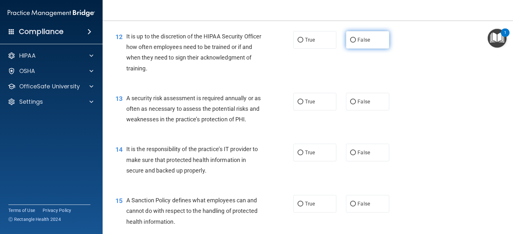
click at [350, 39] on input "False" at bounding box center [353, 40] width 6 height 5
radio input "true"
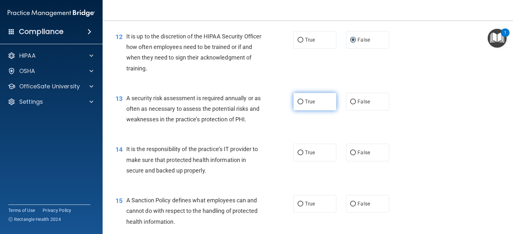
click at [300, 100] on input "True" at bounding box center [300, 102] width 6 height 5
radio input "true"
drag, startPoint x: 352, startPoint y: 151, endPoint x: 406, endPoint y: 147, distance: 54.0
click at [352, 151] on input "False" at bounding box center [353, 153] width 6 height 5
radio input "true"
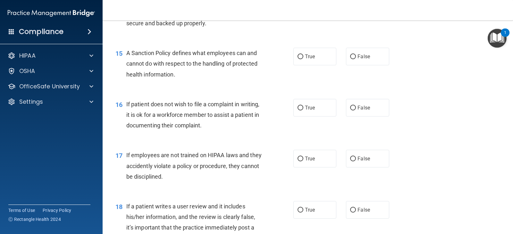
scroll to position [895, 0]
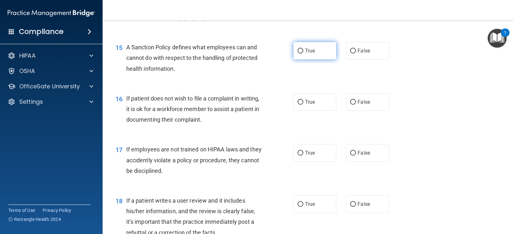
click at [298, 51] on input "True" at bounding box center [300, 51] width 6 height 5
radio input "true"
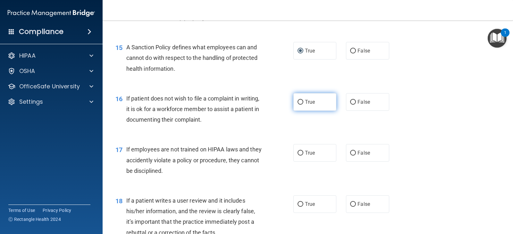
click at [298, 102] on input "True" at bounding box center [300, 102] width 6 height 5
radio input "true"
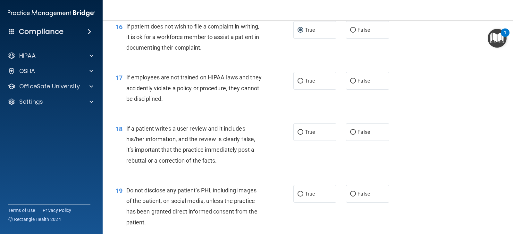
scroll to position [970, 0]
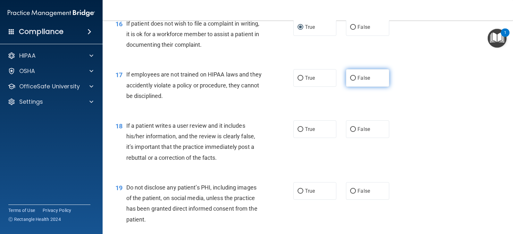
click at [351, 77] on input "False" at bounding box center [353, 78] width 6 height 5
radio input "true"
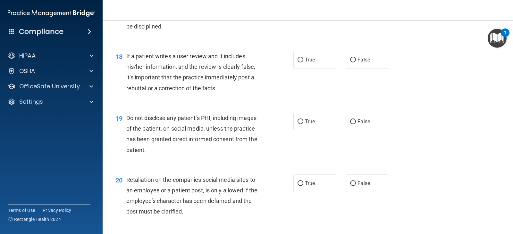
scroll to position [1049, 0]
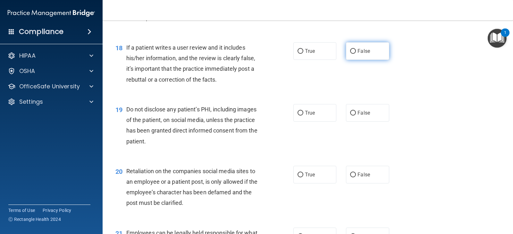
click at [350, 51] on input "False" at bounding box center [353, 51] width 6 height 5
radio input "true"
drag, startPoint x: 295, startPoint y: 112, endPoint x: 298, endPoint y: 122, distance: 10.7
click at [297, 112] on input "True" at bounding box center [300, 113] width 6 height 5
radio input "true"
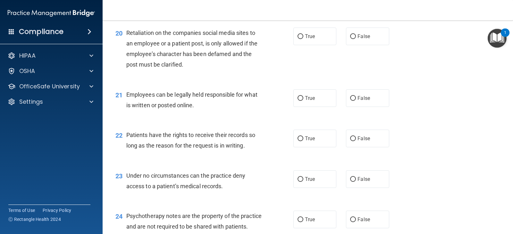
scroll to position [1190, 0]
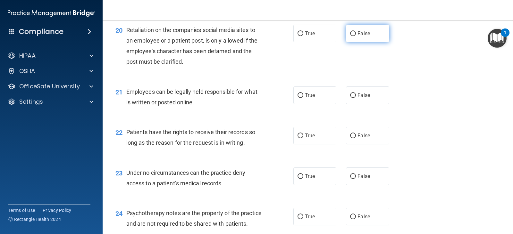
click at [350, 31] on input "False" at bounding box center [353, 33] width 6 height 5
radio input "true"
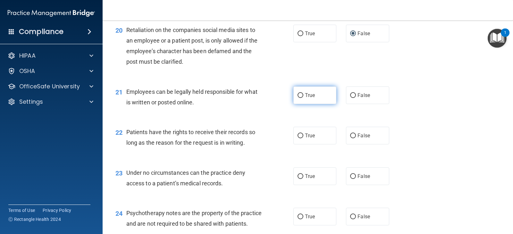
click at [297, 93] on input "True" at bounding box center [300, 95] width 6 height 5
radio input "true"
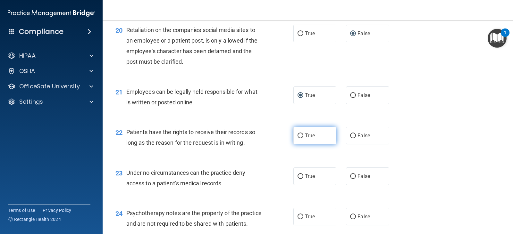
click at [298, 134] on input "True" at bounding box center [300, 136] width 6 height 5
radio input "true"
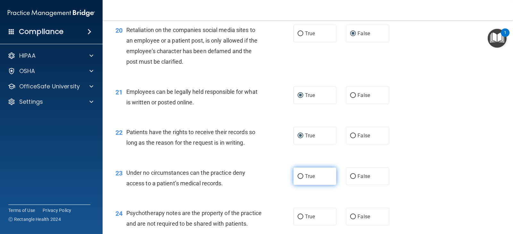
click at [298, 175] on input "True" at bounding box center [300, 176] width 6 height 5
radio input "true"
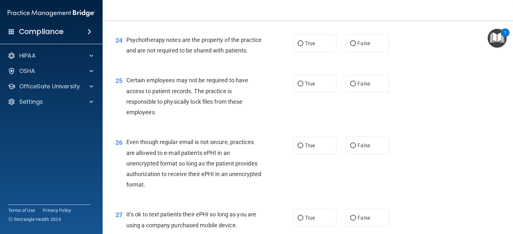
scroll to position [1366, 0]
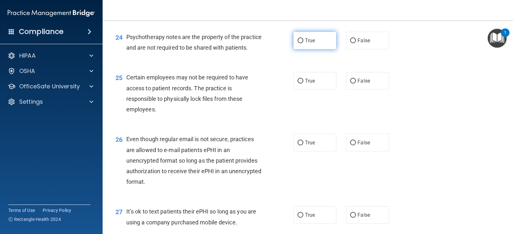
click at [297, 39] on input "True" at bounding box center [300, 40] width 6 height 5
radio input "true"
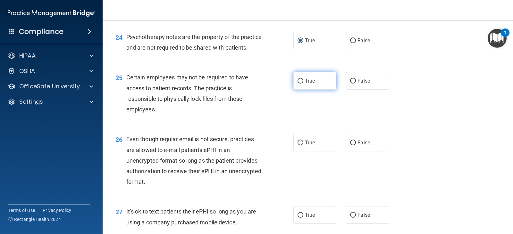
click at [299, 84] on input "True" at bounding box center [300, 81] width 6 height 5
radio input "true"
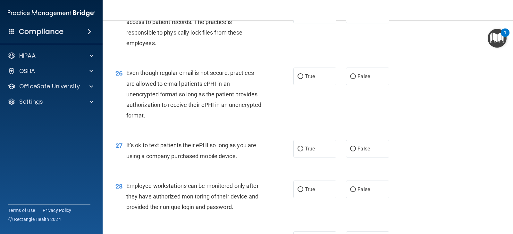
scroll to position [1435, 0]
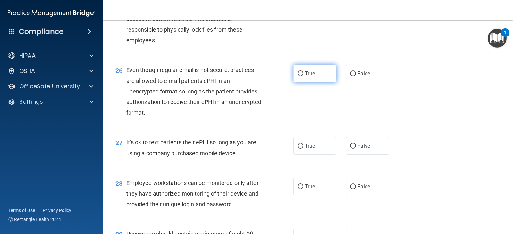
click at [298, 76] on input "True" at bounding box center [300, 73] width 6 height 5
radio input "true"
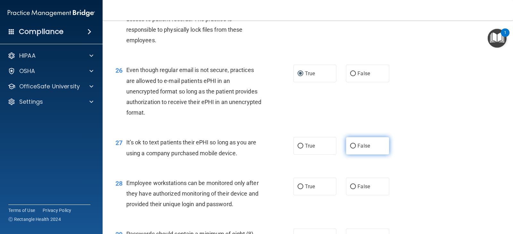
click at [350, 149] on input "False" at bounding box center [353, 146] width 6 height 5
radio input "true"
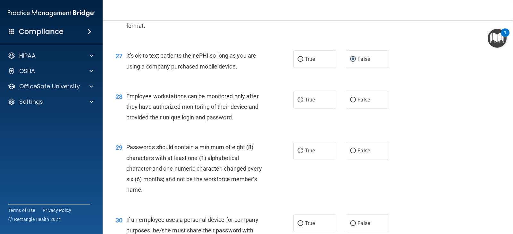
scroll to position [1528, 0]
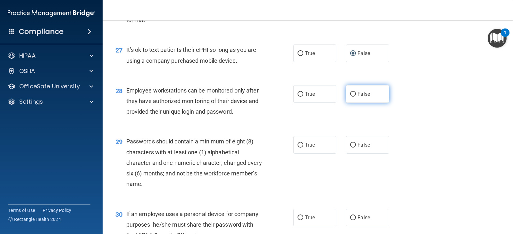
click at [353, 97] on input "False" at bounding box center [353, 94] width 6 height 5
radio input "true"
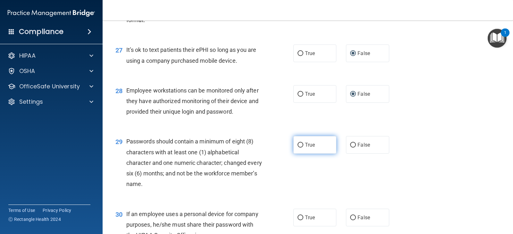
click at [297, 148] on input "True" at bounding box center [300, 145] width 6 height 5
radio input "true"
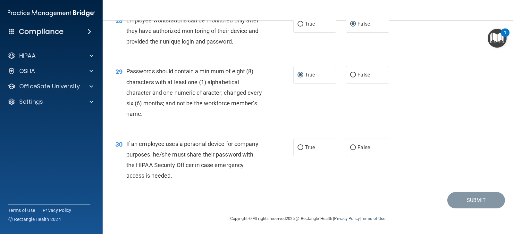
scroll to position [1609, 0]
click at [350, 146] on input "False" at bounding box center [353, 148] width 6 height 5
radio input "true"
click at [474, 199] on button "Submit" at bounding box center [476, 200] width 58 height 16
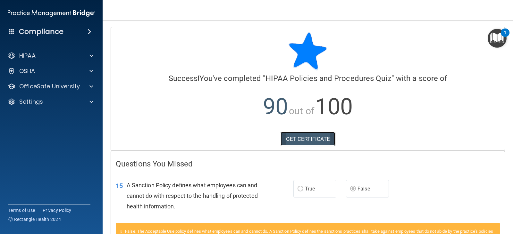
click at [303, 137] on link "GET CERTIFICATE" at bounding box center [307, 139] width 55 height 14
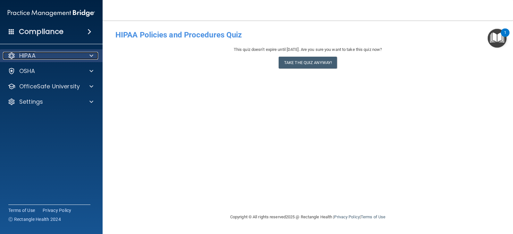
click at [26, 52] on p "HIPAA" at bounding box center [27, 56] width 16 height 8
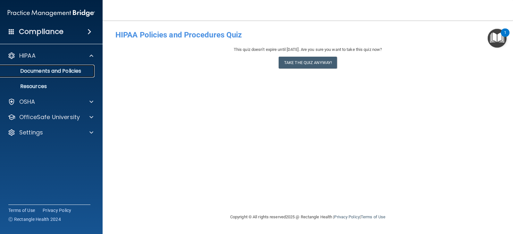
click at [36, 69] on p "Documents and Policies" at bounding box center [47, 71] width 87 height 6
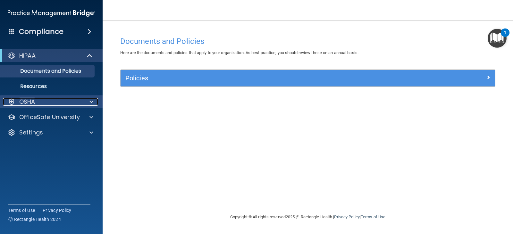
click at [26, 101] on p "OSHA" at bounding box center [27, 102] width 16 height 8
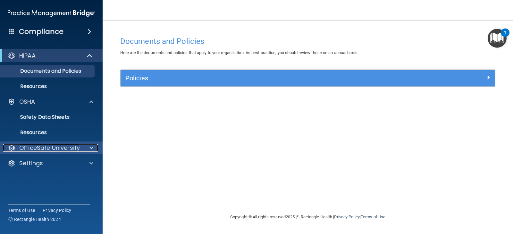
click at [36, 147] on p "OfficeSafe University" at bounding box center [49, 148] width 61 height 8
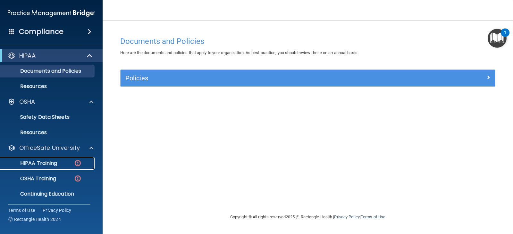
click at [33, 163] on p "HIPAA Training" at bounding box center [30, 163] width 53 height 6
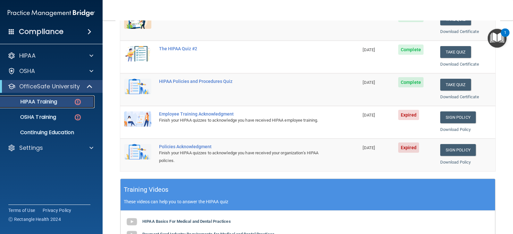
scroll to position [103, 0]
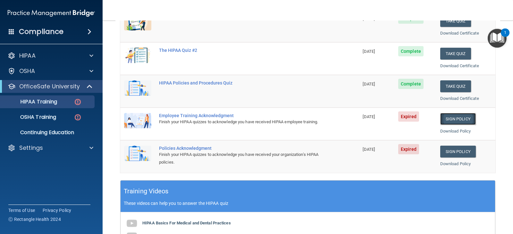
click at [451, 117] on link "Sign Policy" at bounding box center [458, 119] width 36 height 12
click at [451, 151] on link "Sign Policy" at bounding box center [458, 152] width 36 height 12
click at [37, 115] on p "OSHA Training" at bounding box center [30, 117] width 52 height 6
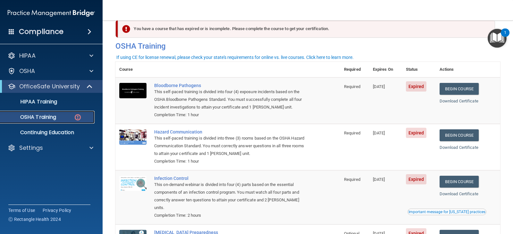
scroll to position [12, 0]
click at [460, 86] on link "Begin Course" at bounding box center [458, 89] width 39 height 12
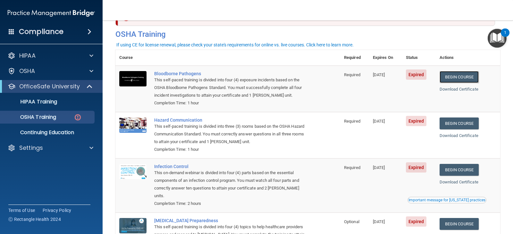
scroll to position [23, 0]
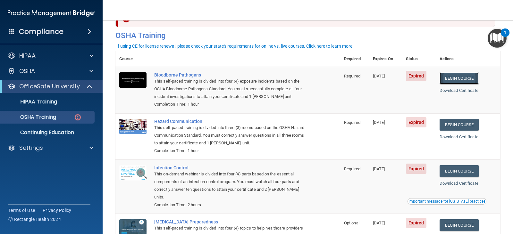
click at [452, 75] on link "Begin Course" at bounding box center [458, 78] width 39 height 12
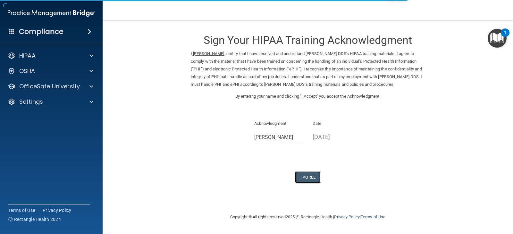
click at [308, 175] on button "I Agree" at bounding box center [308, 177] width 26 height 12
click at [311, 175] on button "I Agree" at bounding box center [308, 177] width 26 height 12
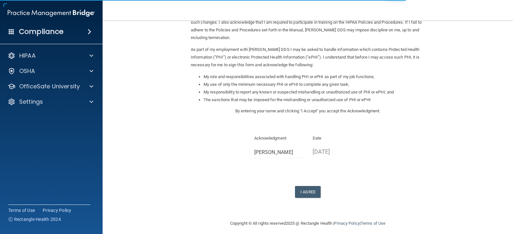
scroll to position [59, 0]
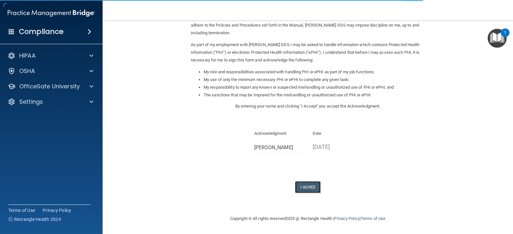
click at [308, 187] on button "I Agree" at bounding box center [308, 187] width 26 height 12
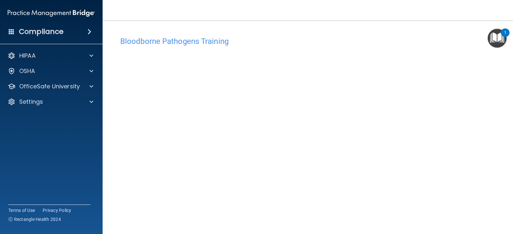
click at [230, 45] on h4 "Bloodborne Pathogens Training" at bounding box center [307, 41] width 375 height 8
click at [494, 37] on img "Open Resource Center, 1 new notification" at bounding box center [496, 38] width 19 height 19
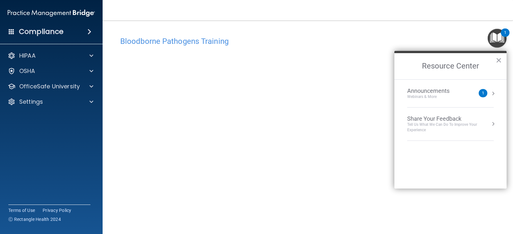
click at [440, 38] on h4 "Bloodborne Pathogens Training" at bounding box center [307, 41] width 375 height 8
click at [500, 58] on button "×" at bounding box center [498, 60] width 6 height 10
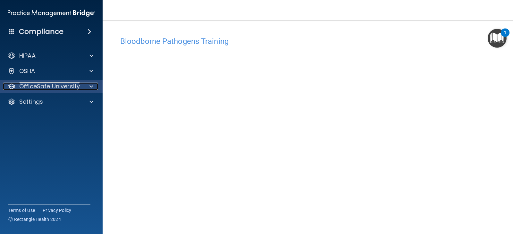
click at [90, 84] on span at bounding box center [91, 87] width 4 height 8
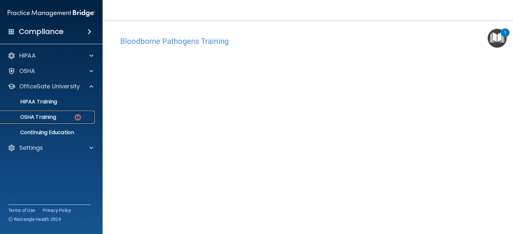
click at [76, 121] on img at bounding box center [78, 117] width 8 height 8
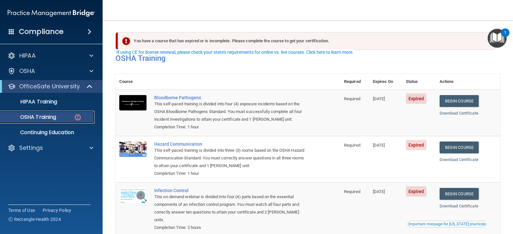
scroll to position [76, 0]
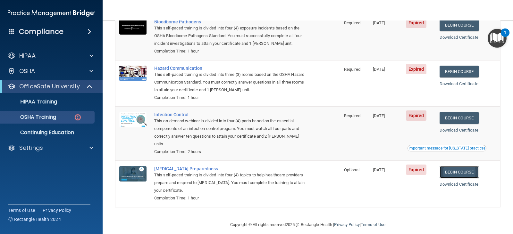
click at [457, 166] on link "Begin Course" at bounding box center [458, 172] width 39 height 12
click at [463, 166] on link "Begin Course" at bounding box center [458, 172] width 39 height 12
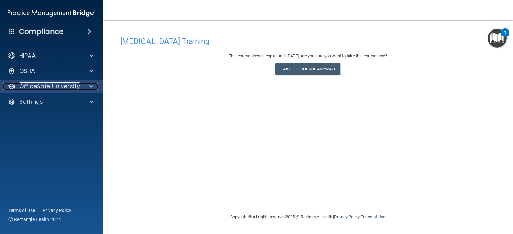
click at [62, 86] on p "OfficeSafe University" at bounding box center [49, 87] width 61 height 8
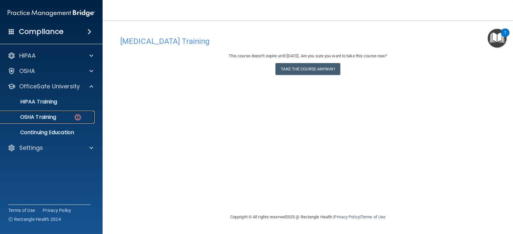
click at [61, 117] on div "OSHA Training" at bounding box center [47, 117] width 87 height 6
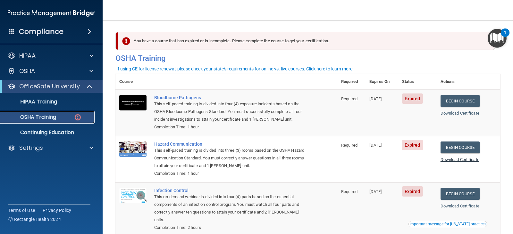
scroll to position [76, 0]
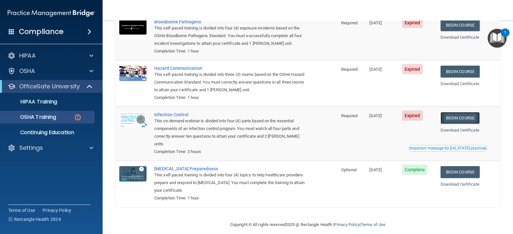
click at [449, 119] on link "Begin Course" at bounding box center [459, 118] width 39 height 12
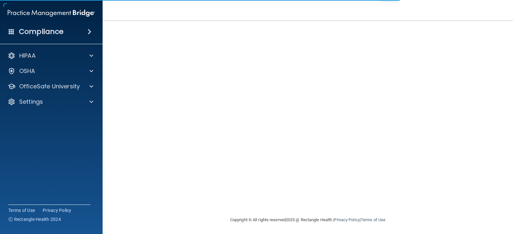
scroll to position [40, 0]
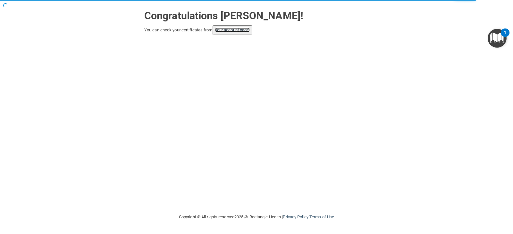
click at [246, 28] on link "your account page!" at bounding box center [232, 30] width 35 height 5
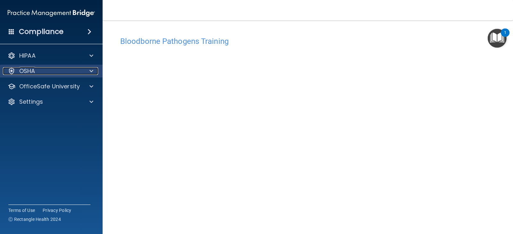
click at [31, 71] on p "OSHA" at bounding box center [27, 71] width 16 height 8
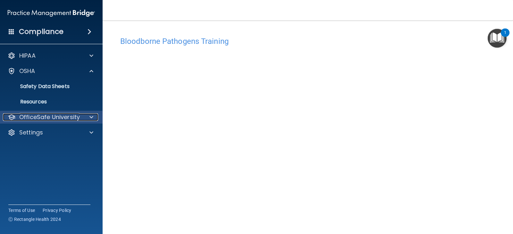
click at [37, 115] on p "OfficeSafe University" at bounding box center [49, 117] width 61 height 8
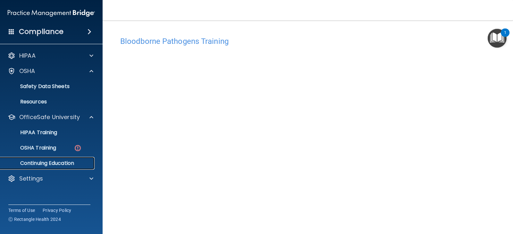
click at [32, 162] on p "Continuing Education" at bounding box center [47, 163] width 87 height 6
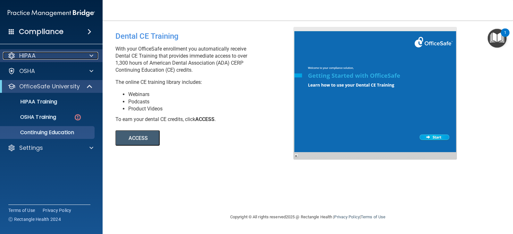
click at [25, 53] on p "HIPAA" at bounding box center [27, 56] width 16 height 8
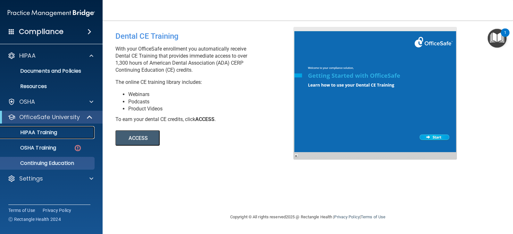
click at [49, 131] on p "HIPAA Training" at bounding box center [30, 132] width 53 height 6
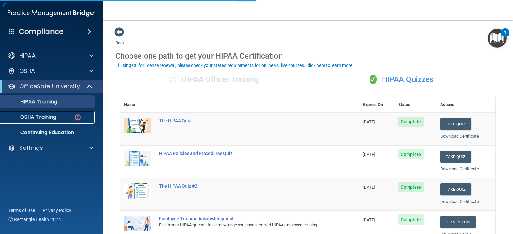
click at [50, 116] on p "OSHA Training" at bounding box center [30, 117] width 52 height 6
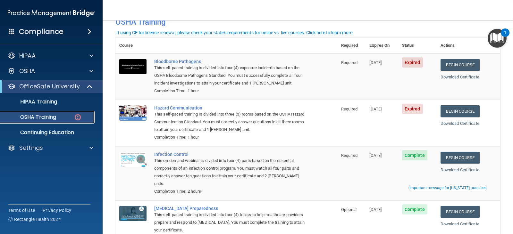
scroll to position [31, 0]
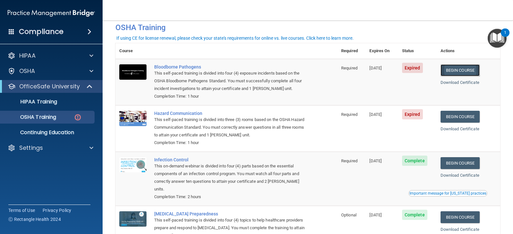
click at [457, 68] on link "Begin Course" at bounding box center [459, 70] width 39 height 12
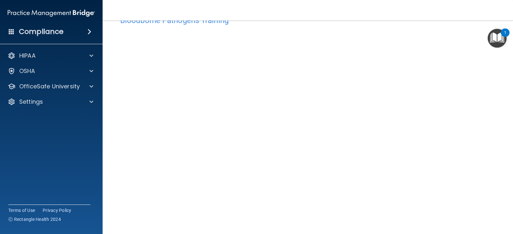
scroll to position [16, 0]
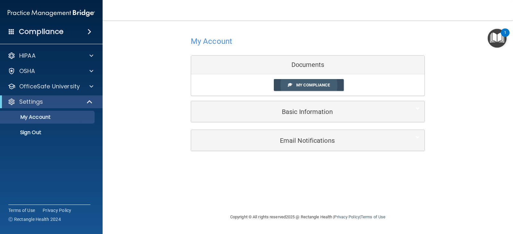
click at [317, 85] on span "My Compliance" at bounding box center [313, 85] width 34 height 5
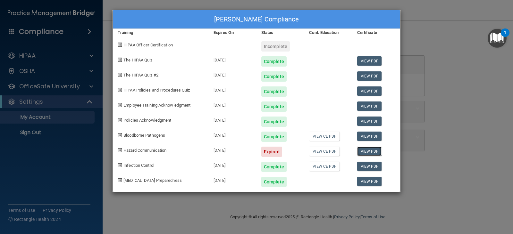
click at [369, 148] on link "View PDF" at bounding box center [369, 151] width 25 height 9
